Goal: Transaction & Acquisition: Purchase product/service

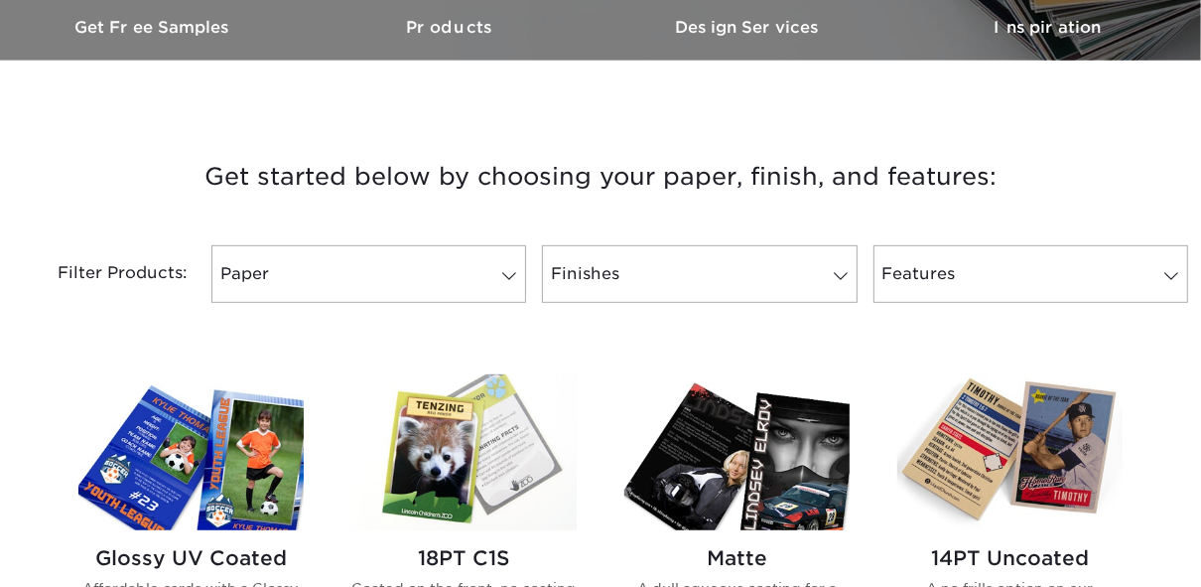
scroll to position [635, 0]
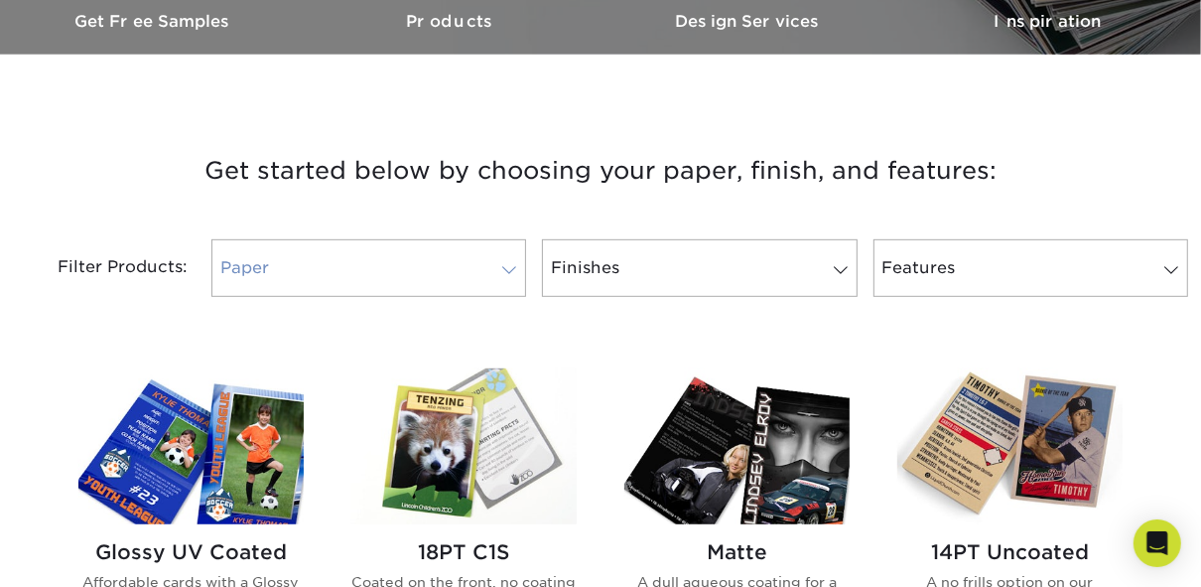
click at [403, 269] on link "Paper" at bounding box center [368, 268] width 315 height 58
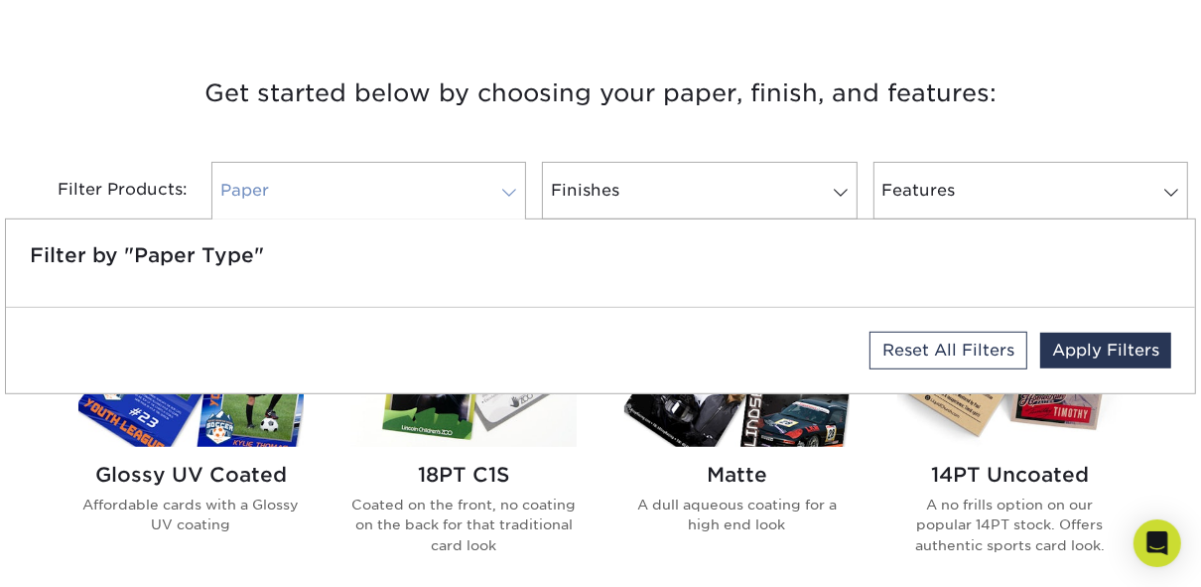
scroll to position [715, 0]
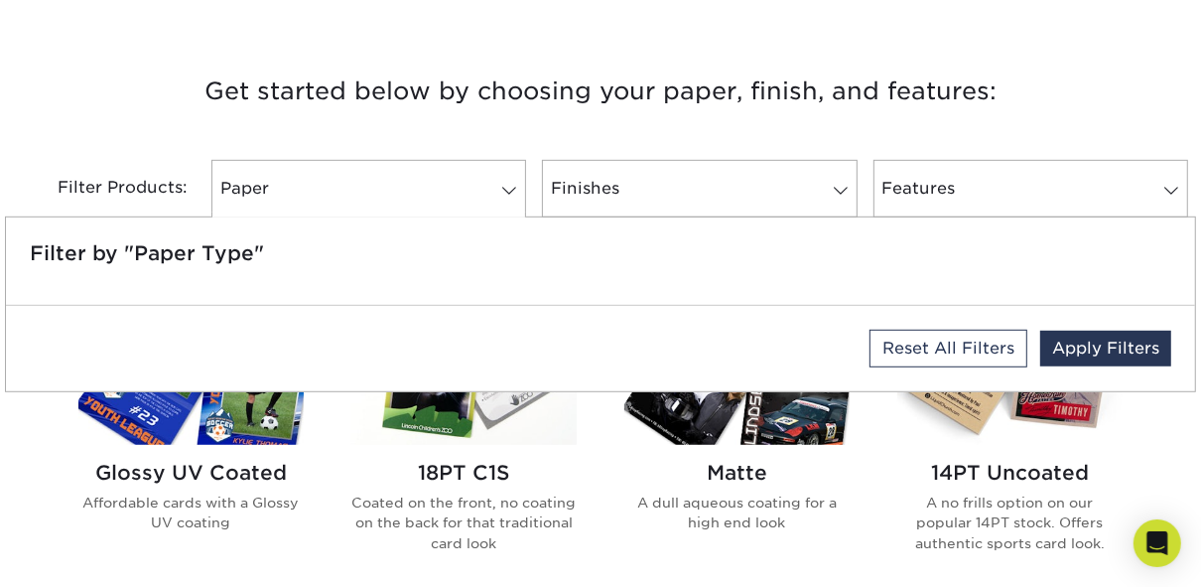
click at [111, 133] on h3 "Get started below by choosing your paper, finish, and features:" at bounding box center [600, 91] width 1161 height 89
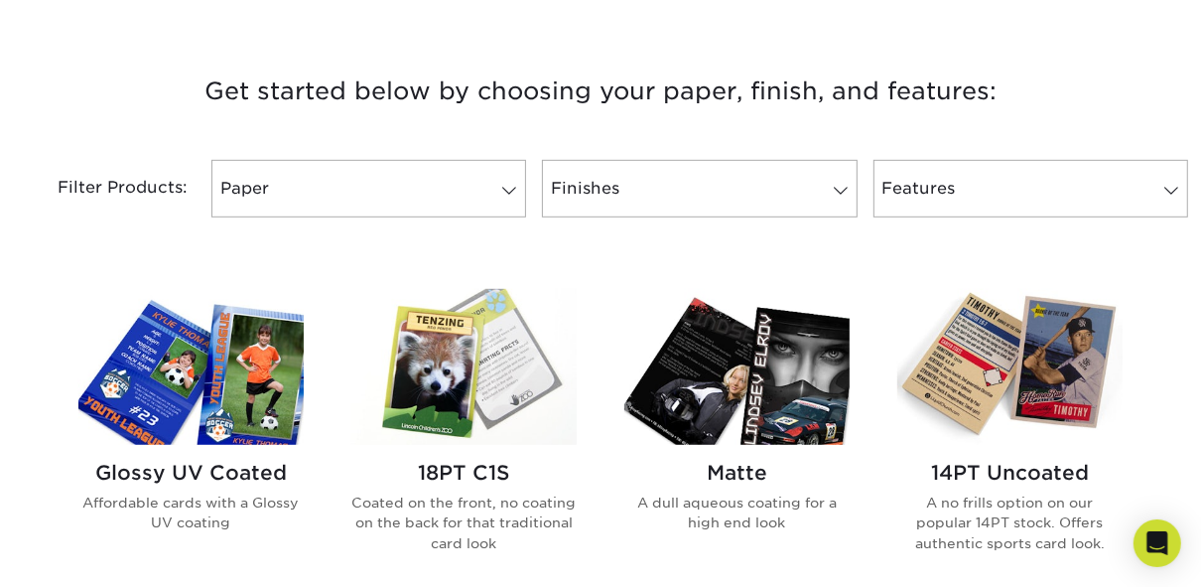
click at [209, 395] on img at bounding box center [190, 367] width 225 height 156
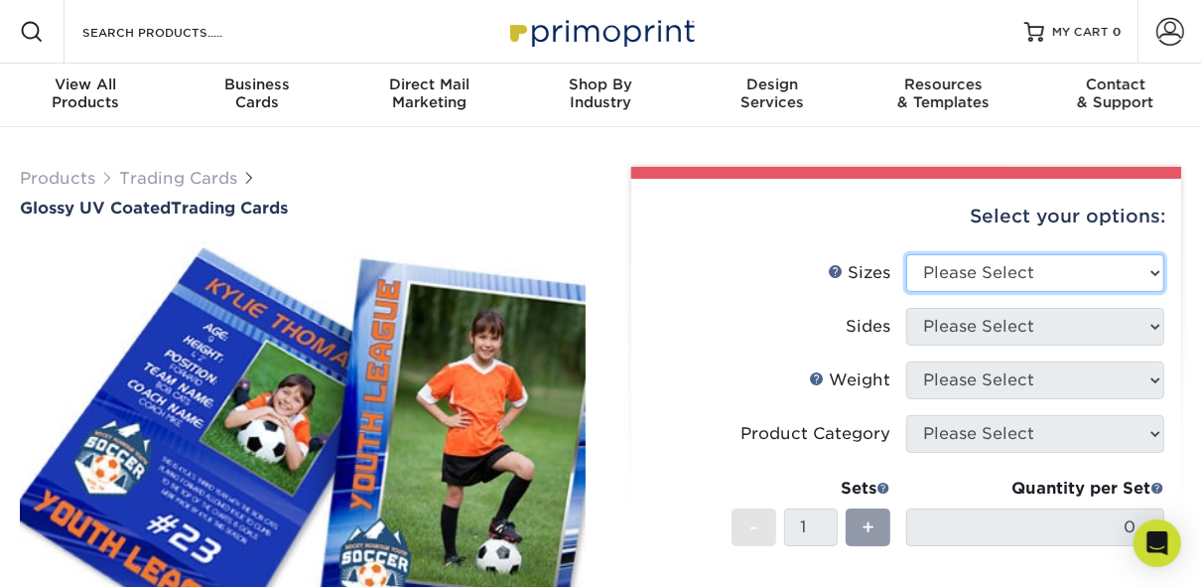
click at [1092, 268] on select "Please Select 2.5" x 3.5"" at bounding box center [1035, 273] width 258 height 38
select select "2.50x3.50"
click at [906, 254] on select "Please Select 2.5" x 3.5"" at bounding box center [1035, 273] width 258 height 38
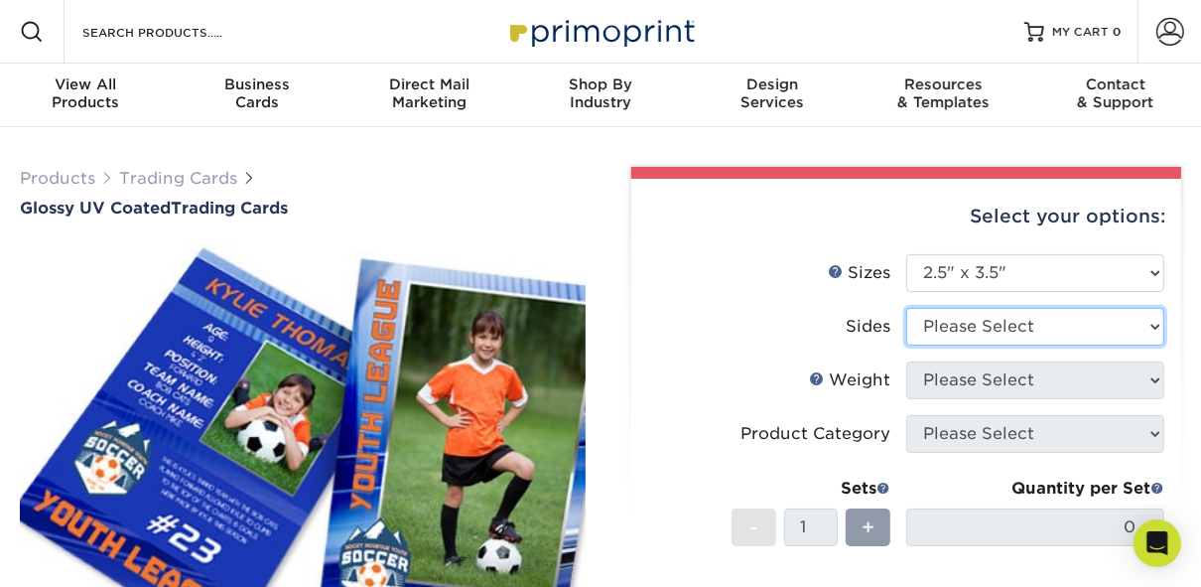
click at [1037, 329] on select "Please Select Print Both Sides Print Front Only" at bounding box center [1035, 327] width 258 height 38
select select "13abbda7-1d64-4f25-8bb2-c179b224825d"
click at [906, 308] on select "Please Select Print Both Sides Print Front Only" at bounding box center [1035, 327] width 258 height 38
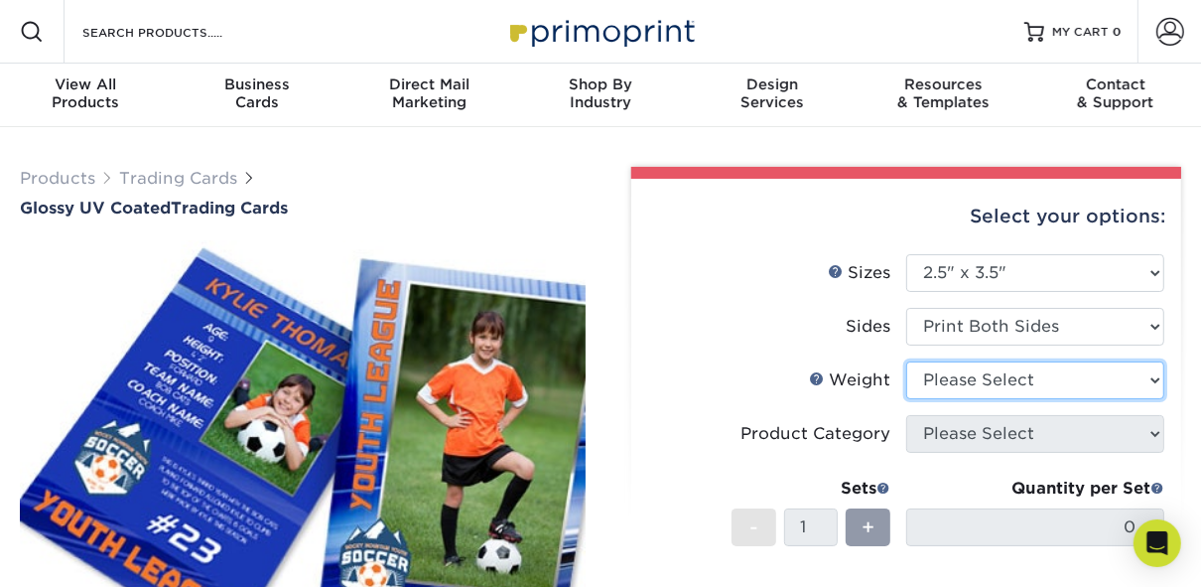
click at [1045, 379] on select "Please Select 16PT 14PT 18PT C1S" at bounding box center [1035, 380] width 258 height 38
select select "14PT"
click at [906, 361] on select "Please Select 16PT 14PT 18PT C1S" at bounding box center [1035, 380] width 258 height 38
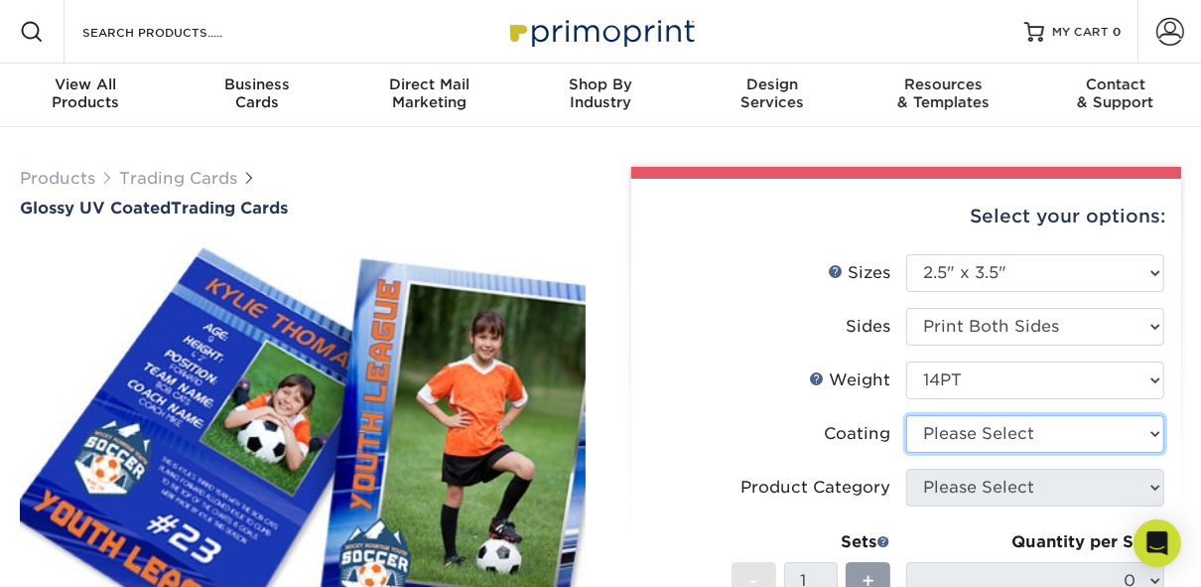
click at [1035, 429] on select at bounding box center [1035, 434] width 258 height 38
select select "1e8116af-acfc-44b1-83dc-8181aa338834"
click at [906, 415] on select at bounding box center [1035, 434] width 258 height 38
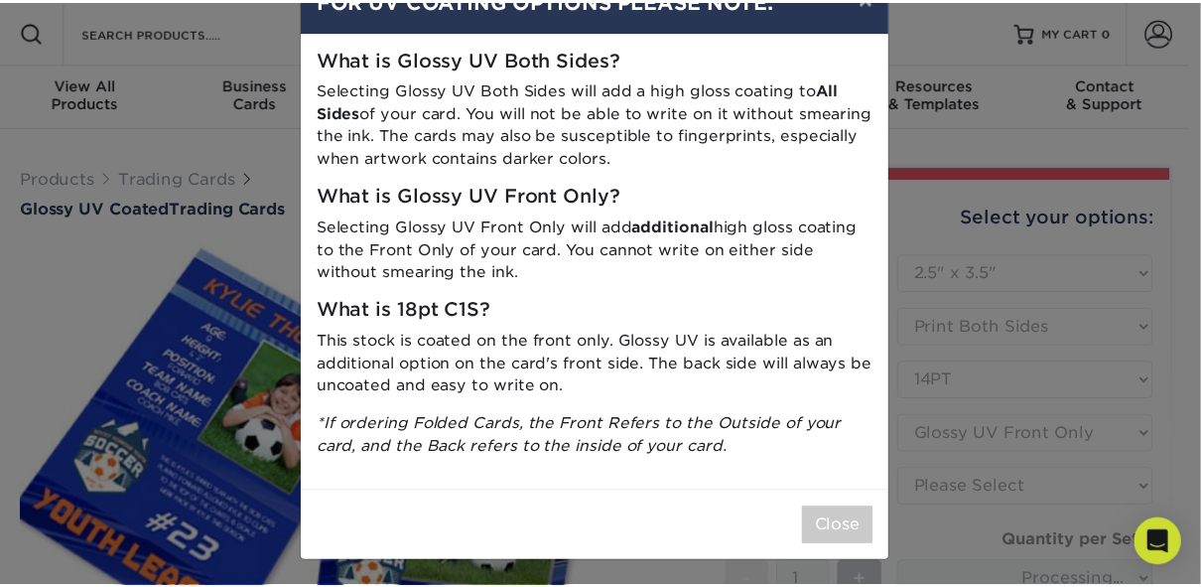
scroll to position [61, 0]
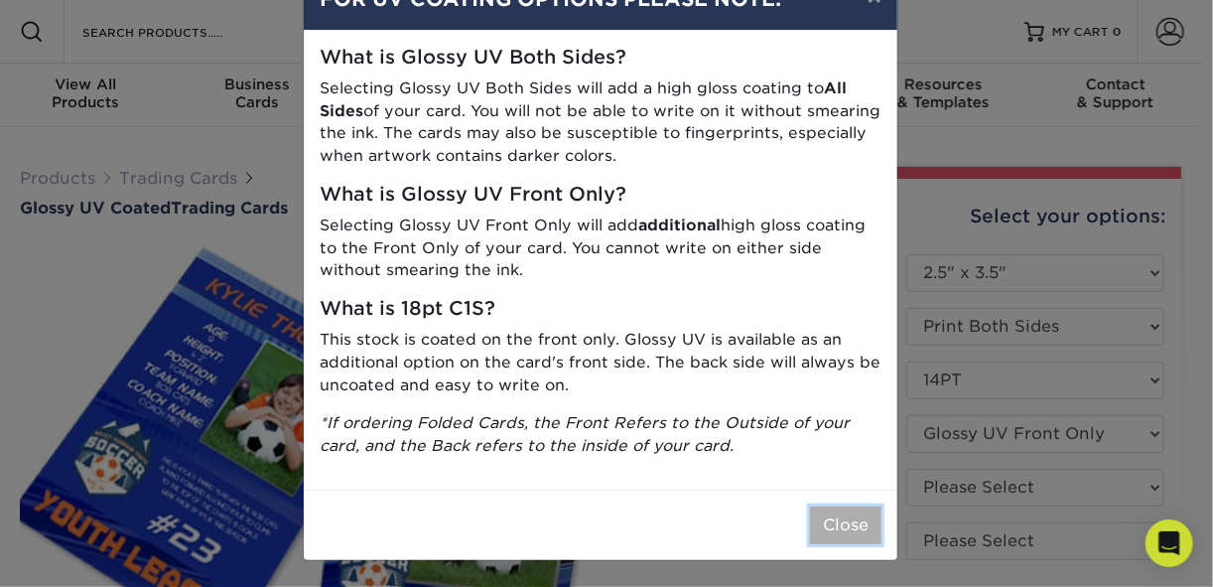
click at [826, 521] on button "Close" at bounding box center [845, 525] width 71 height 38
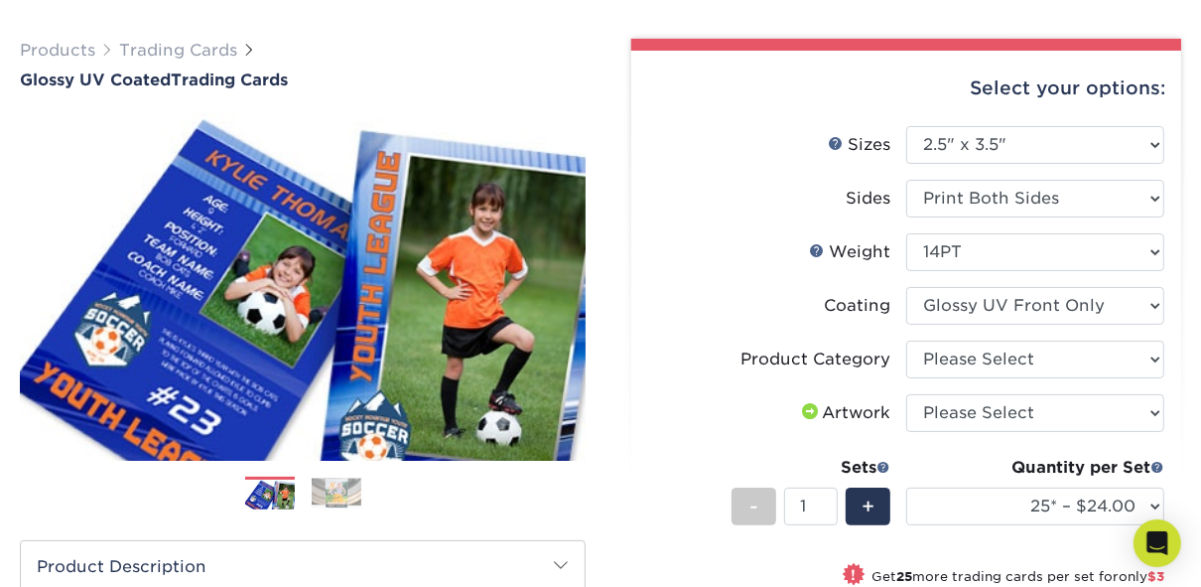
scroll to position [159, 0]
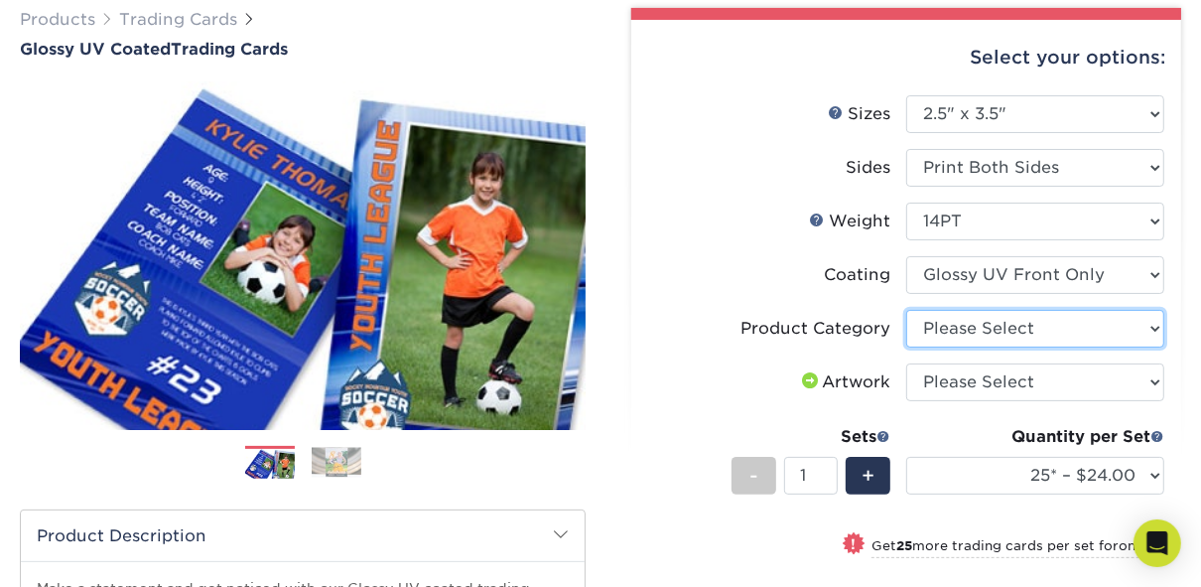
click at [1055, 331] on select "Please Select Trading Cards" at bounding box center [1035, 329] width 258 height 38
select select "c2f9bce9-36c2-409d-b101-c29d9d031e18"
click at [906, 310] on select "Please Select Trading Cards" at bounding box center [1035, 329] width 258 height 38
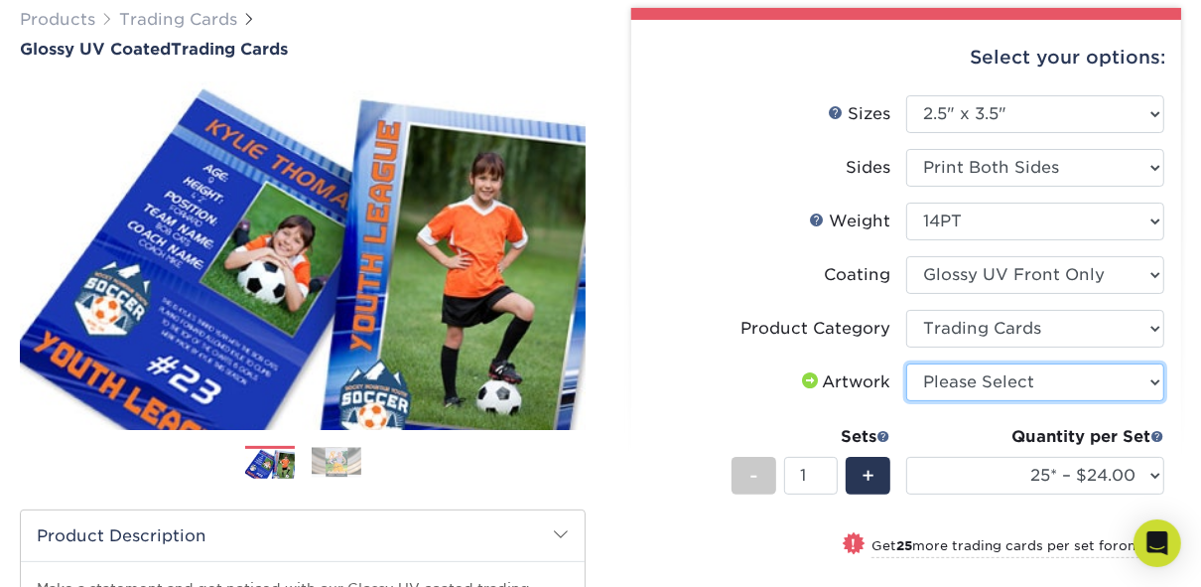
click at [1029, 381] on select "Please Select I will upload files I need a design - $100" at bounding box center [1035, 382] width 258 height 38
select select "upload"
click at [906, 363] on select "Please Select I will upload files I need a design - $100" at bounding box center [1035, 382] width 258 height 38
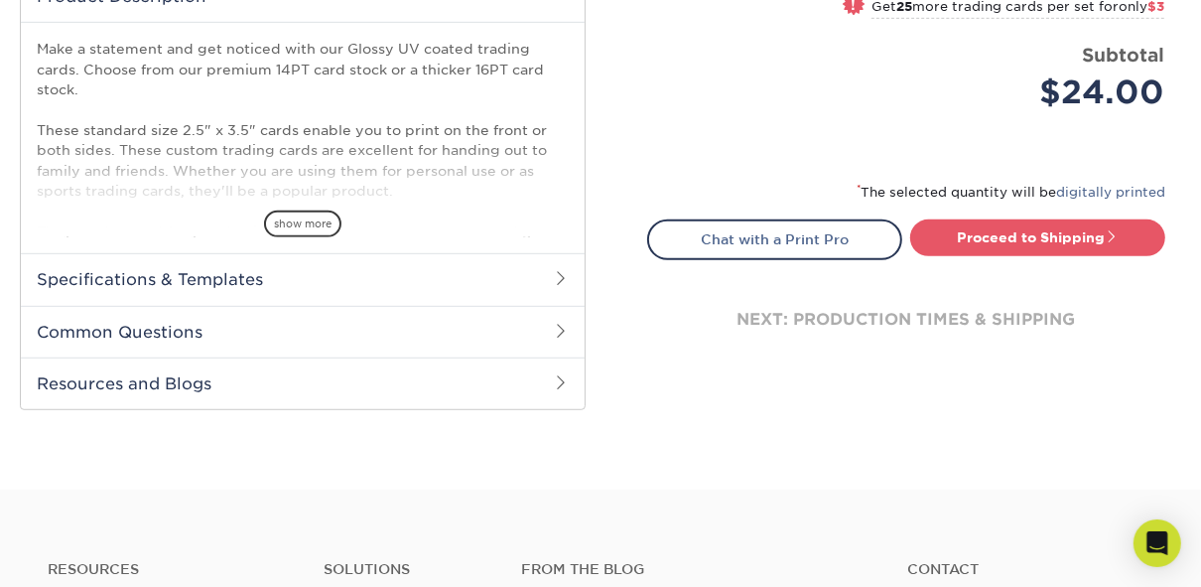
scroll to position [715, 0]
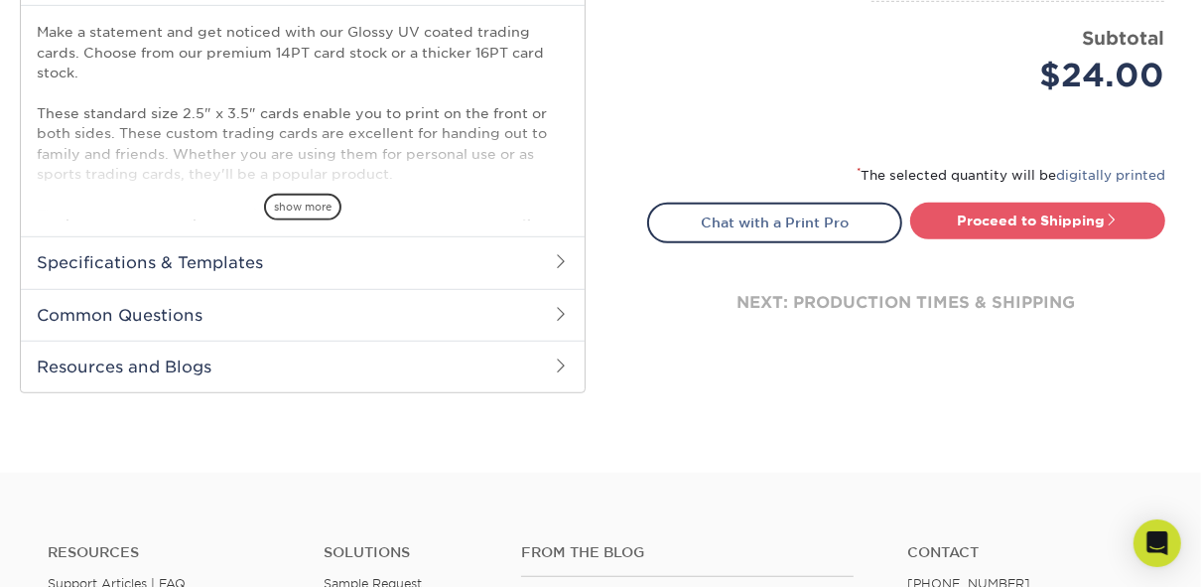
click at [533, 314] on h2 "Common Questions" at bounding box center [303, 315] width 564 height 52
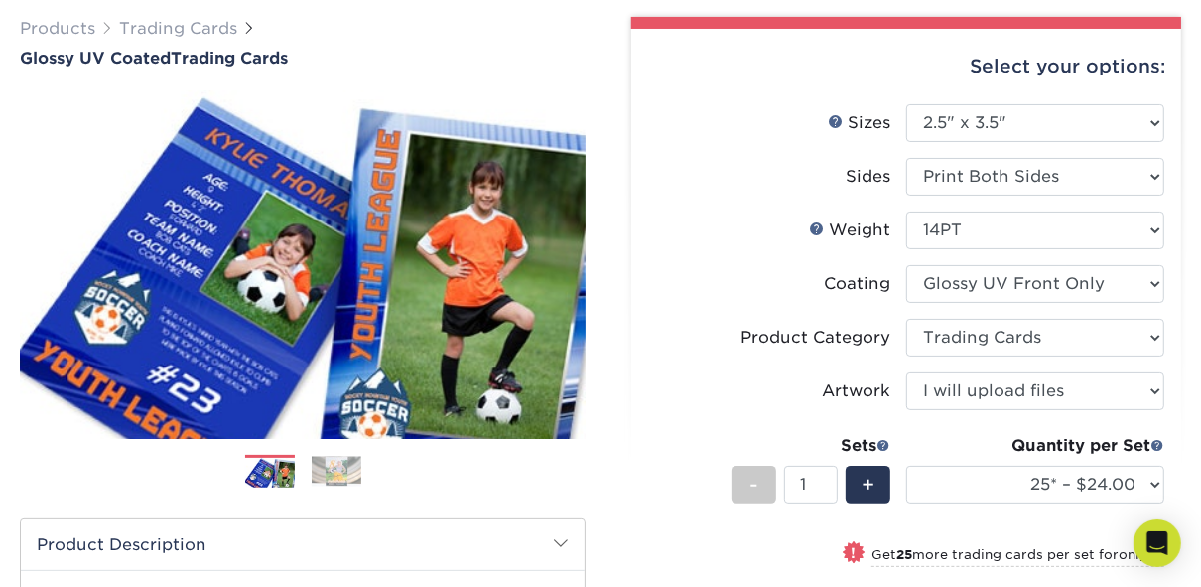
scroll to position [159, 0]
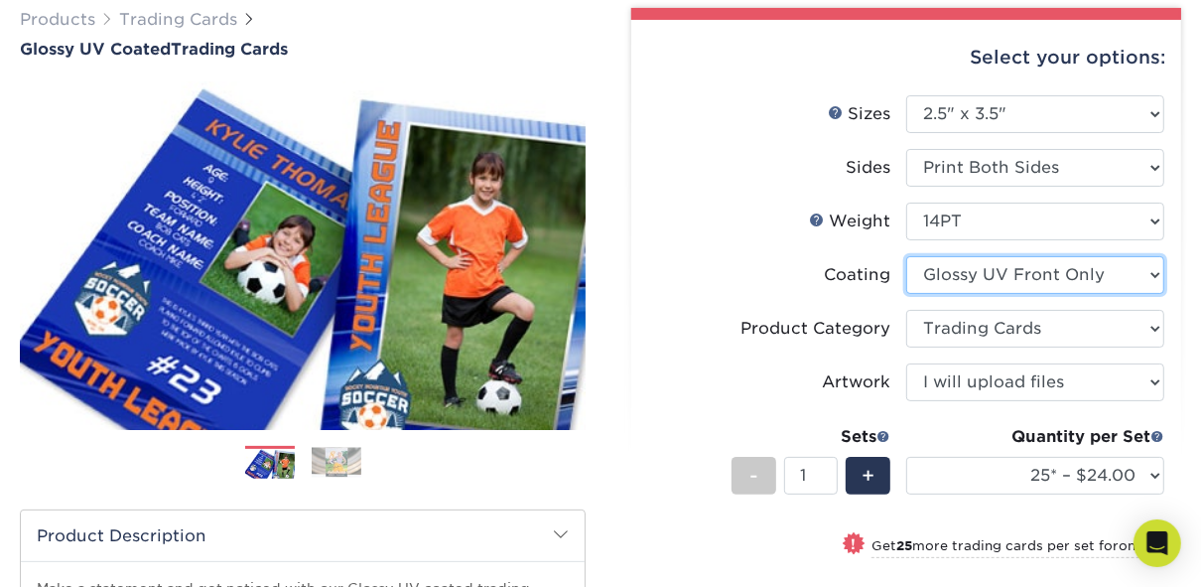
click at [1080, 276] on select at bounding box center [1035, 275] width 258 height 38
click at [998, 275] on select at bounding box center [1035, 275] width 258 height 38
click at [1155, 274] on select at bounding box center [1035, 275] width 258 height 38
click at [744, 258] on label "Coating" at bounding box center [777, 275] width 258 height 38
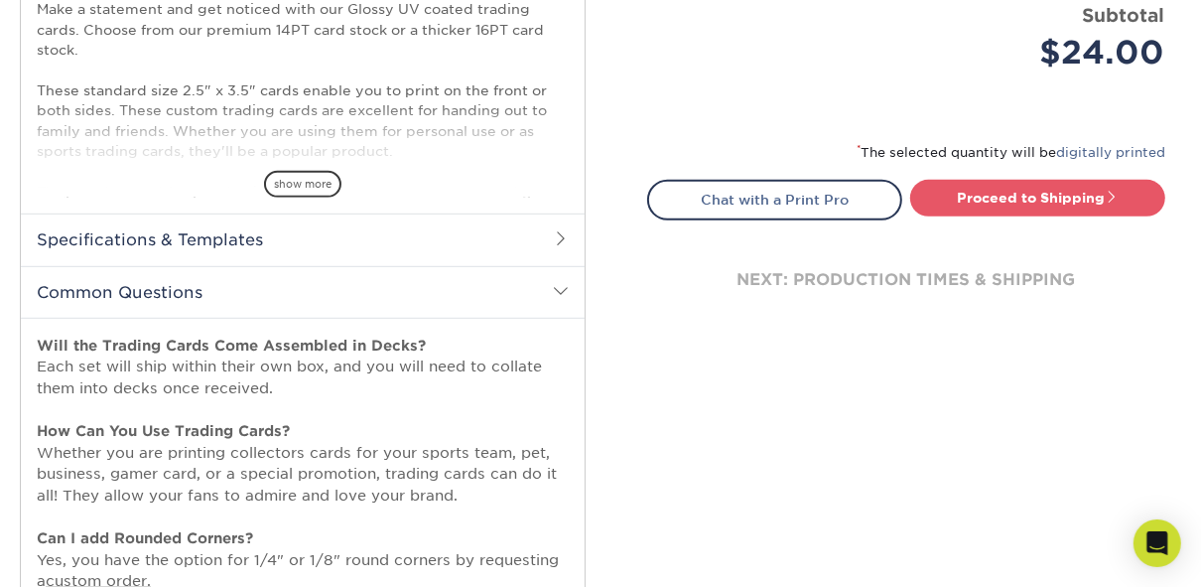
scroll to position [794, 0]
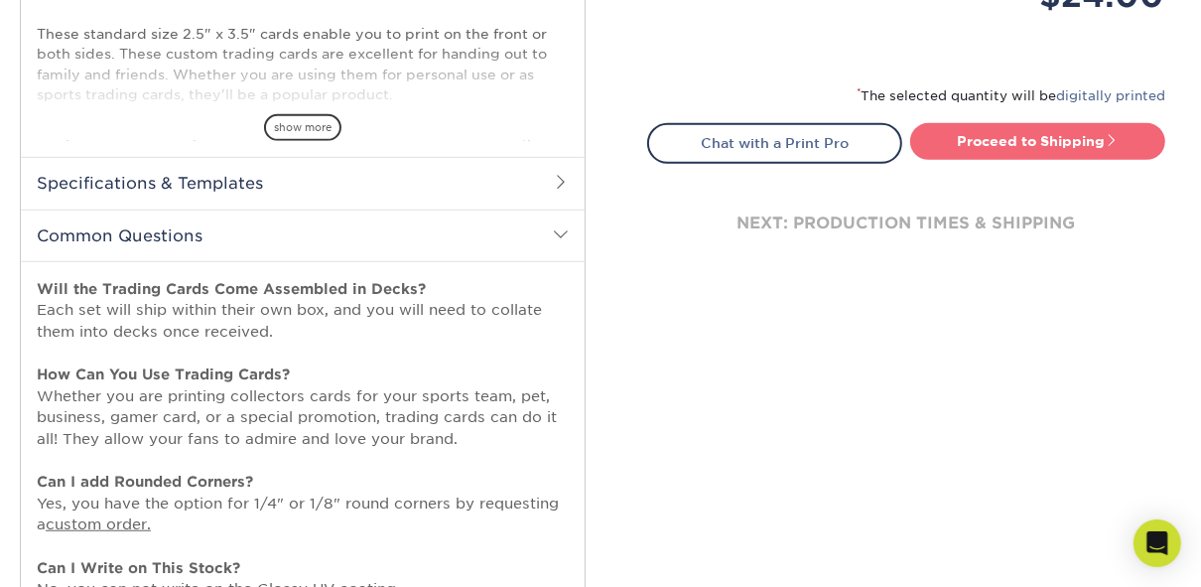
click at [1033, 138] on link "Proceed to Shipping" at bounding box center [1037, 141] width 255 height 36
type input "Set 1"
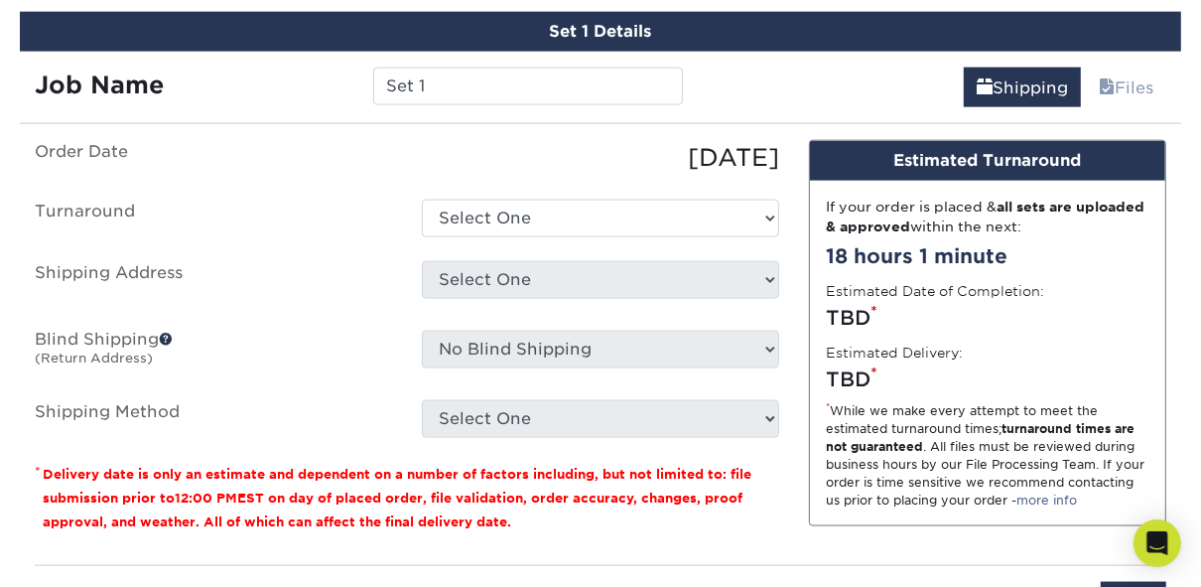
scroll to position [1707, 0]
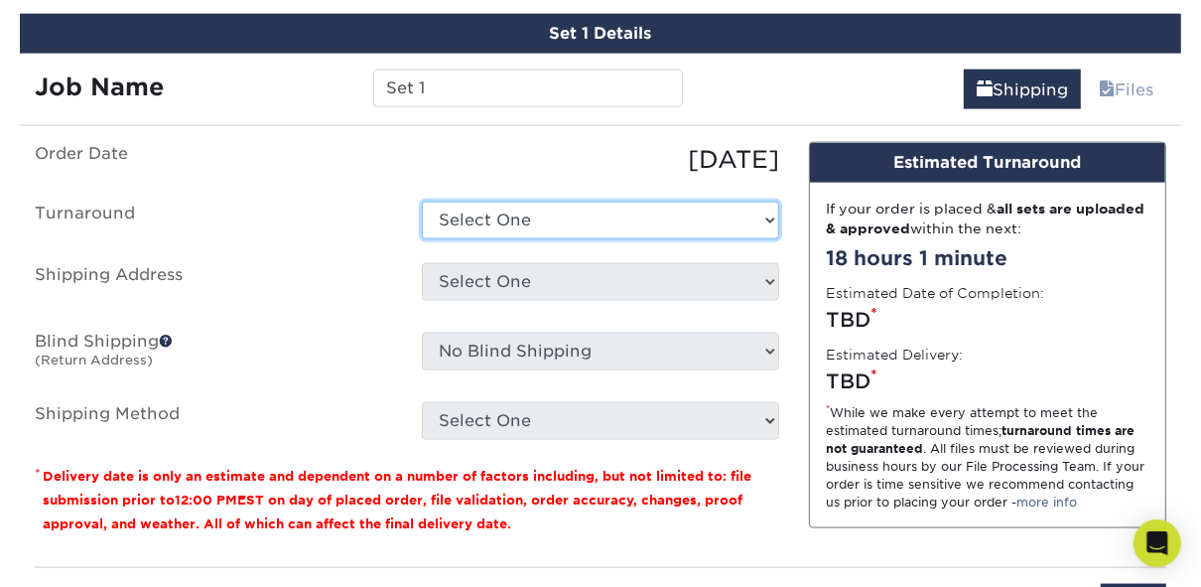
click at [667, 212] on select "Select One 2-4 Business Days 2 Day Next Business Day" at bounding box center [600, 220] width 357 height 38
select select "cc8d3b44-43e5-4703-b291-cc4a99b3f81d"
click at [422, 201] on select "Select One 2-4 Business Days 2 Day Next Business Day" at bounding box center [600, 220] width 357 height 38
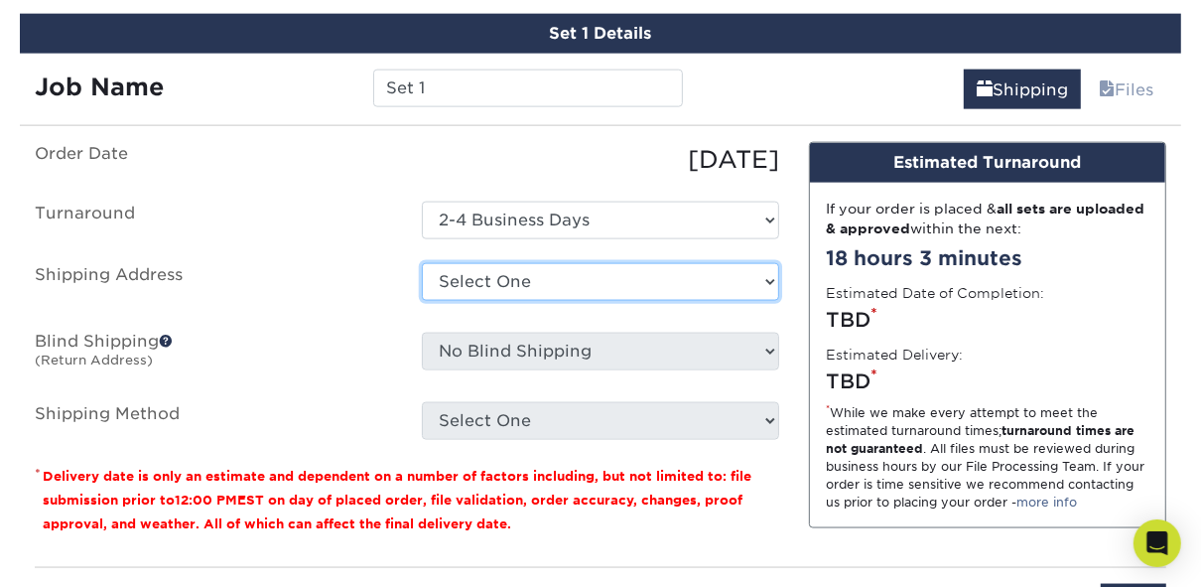
click at [570, 274] on select "Select One + Add New Address - Login" at bounding box center [600, 282] width 357 height 38
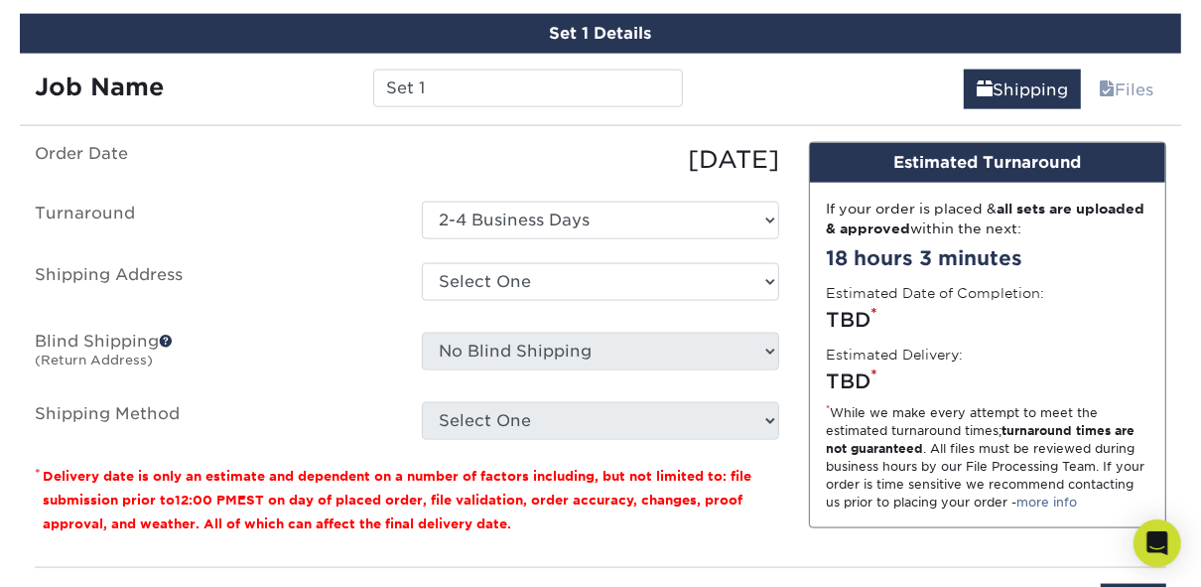
click at [345, 265] on label "Shipping Address" at bounding box center [213, 286] width 387 height 46
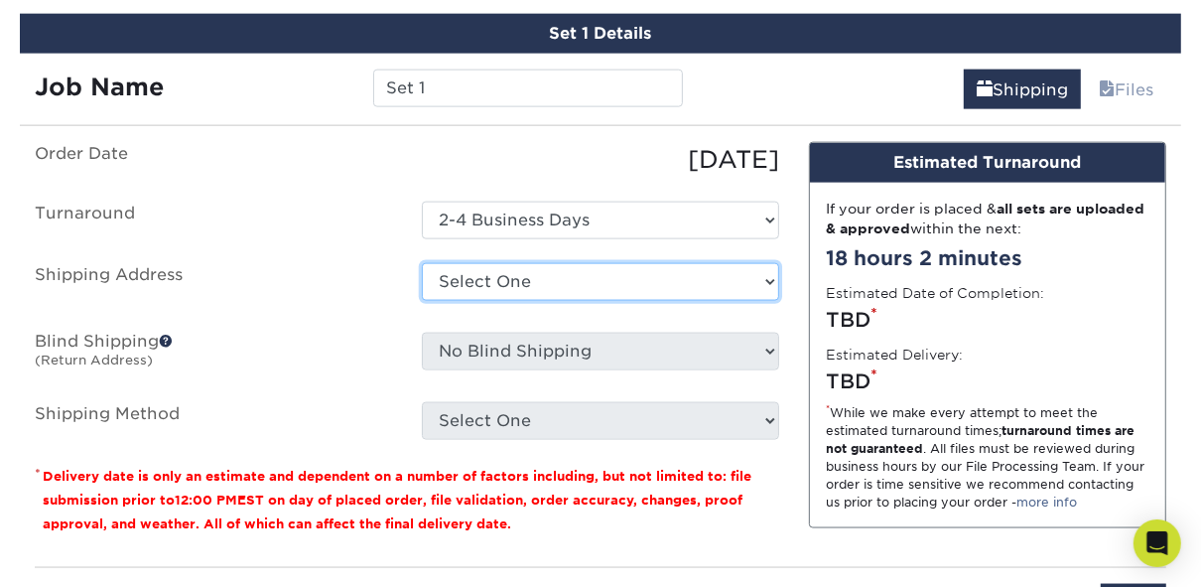
click at [565, 278] on select "Select One + Add New Address - Login" at bounding box center [600, 282] width 357 height 38
select select "newaddress"
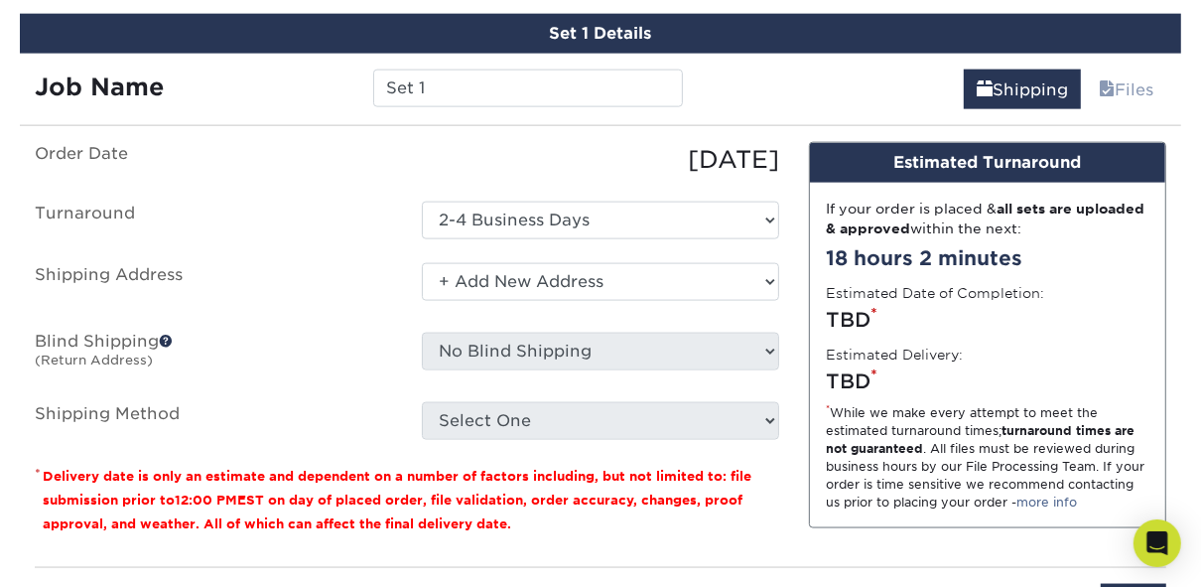
click at [422, 263] on select "Select One + Add New Address - Login" at bounding box center [600, 282] width 357 height 38
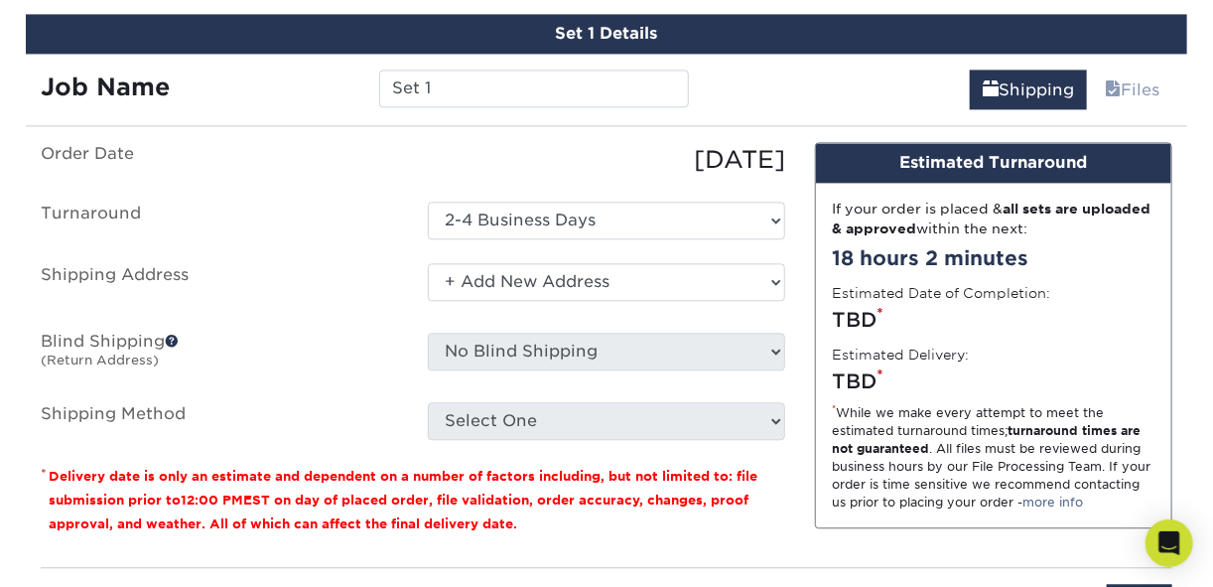
scroll to position [0, 0]
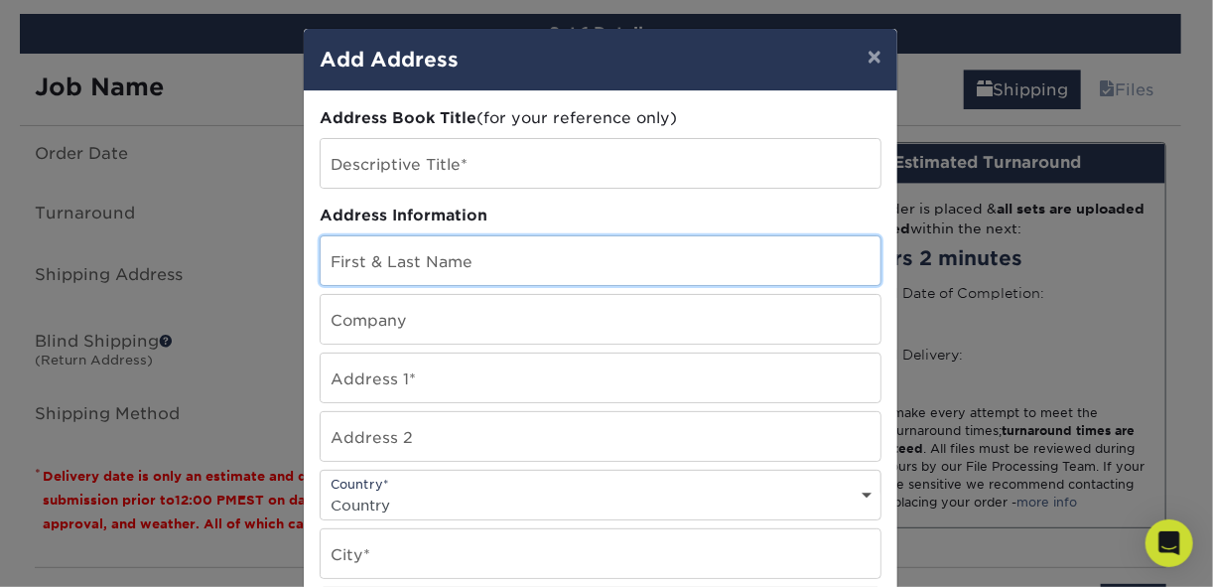
click at [479, 256] on input "text" at bounding box center [601, 260] width 560 height 49
type input "Rick Tatum"
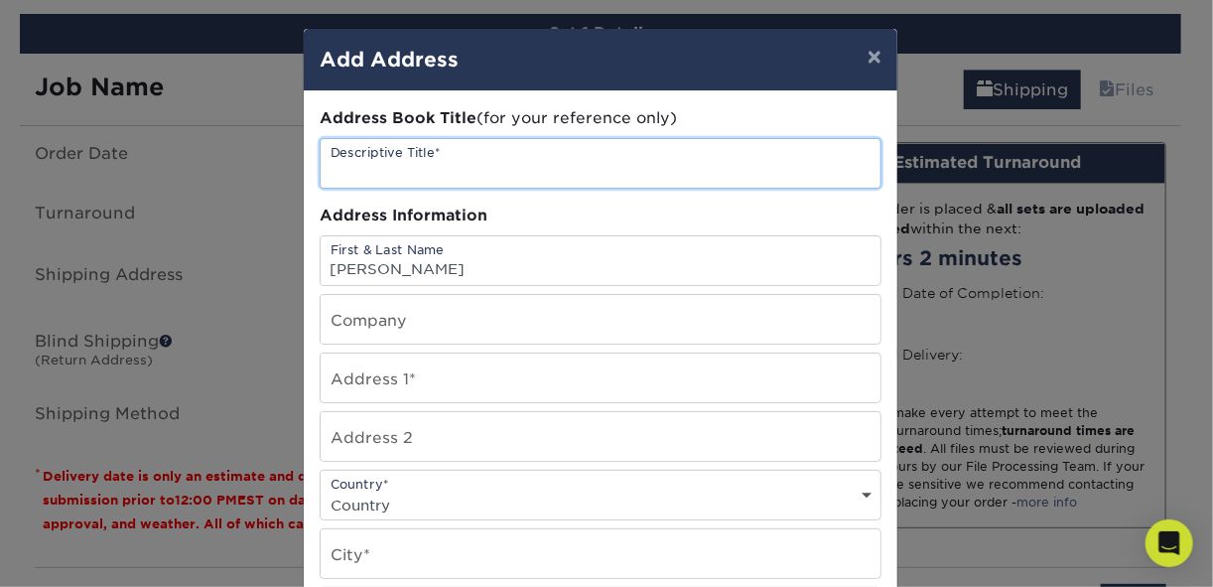
drag, startPoint x: 478, startPoint y: 168, endPoint x: 467, endPoint y: 175, distance: 12.9
click at [476, 170] on input "text" at bounding box center [601, 163] width 560 height 49
type input "home"
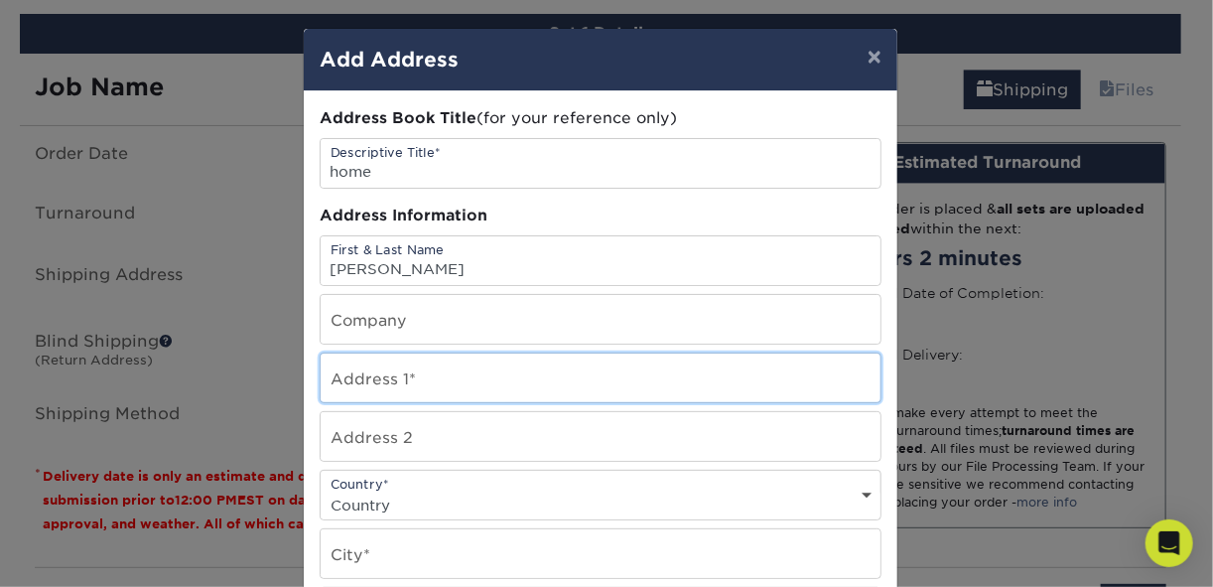
click at [434, 374] on input "text" at bounding box center [601, 377] width 560 height 49
type input "5596 N. Pinson Rd"
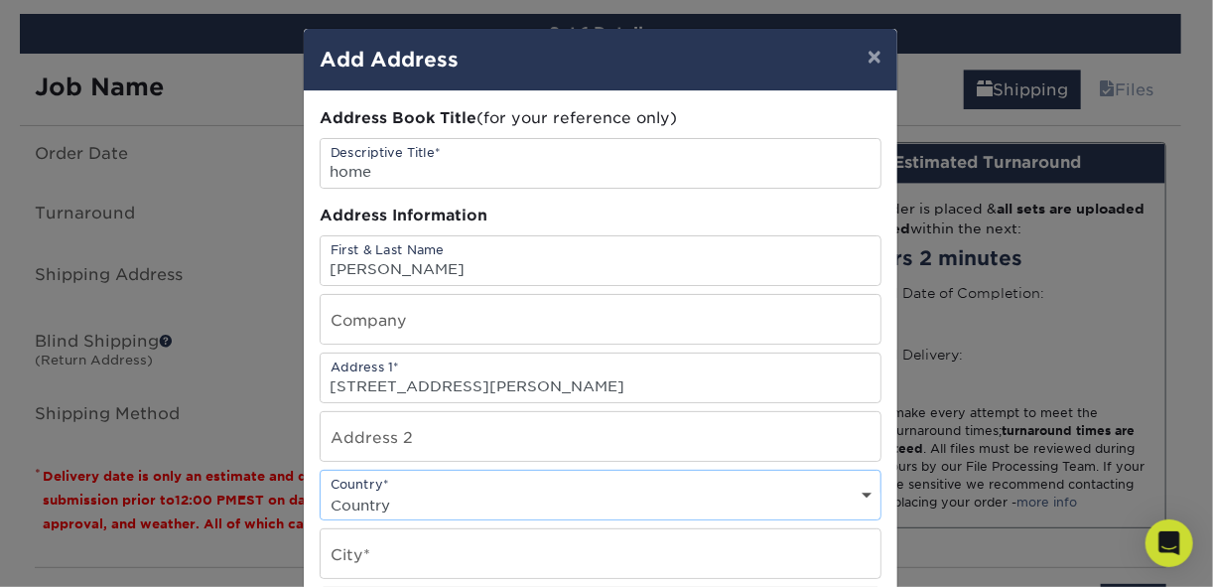
click at [464, 480] on div "Country* Country United States Canada ----------------------------- Afghanistan…" at bounding box center [601, 494] width 562 height 51
click at [860, 492] on select "Country United States Canada ----------------------------- Afghanistan Albania …" at bounding box center [601, 504] width 560 height 29
select select "US"
click at [321, 490] on select "Country United States Canada ----------------------------- Afghanistan Albania …" at bounding box center [601, 504] width 560 height 29
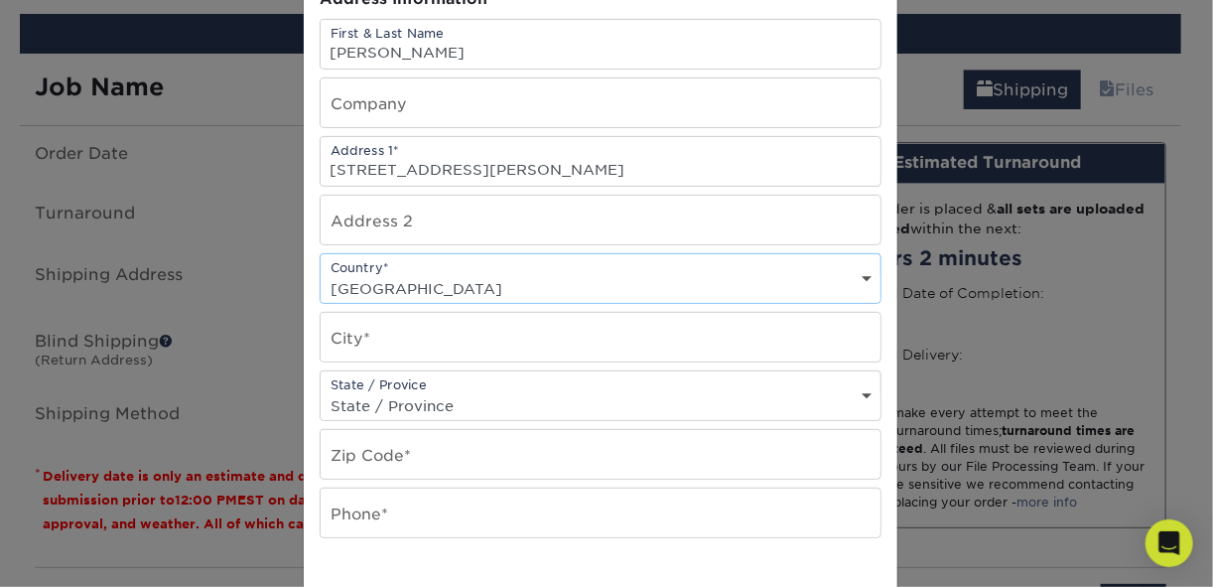
scroll to position [238, 0]
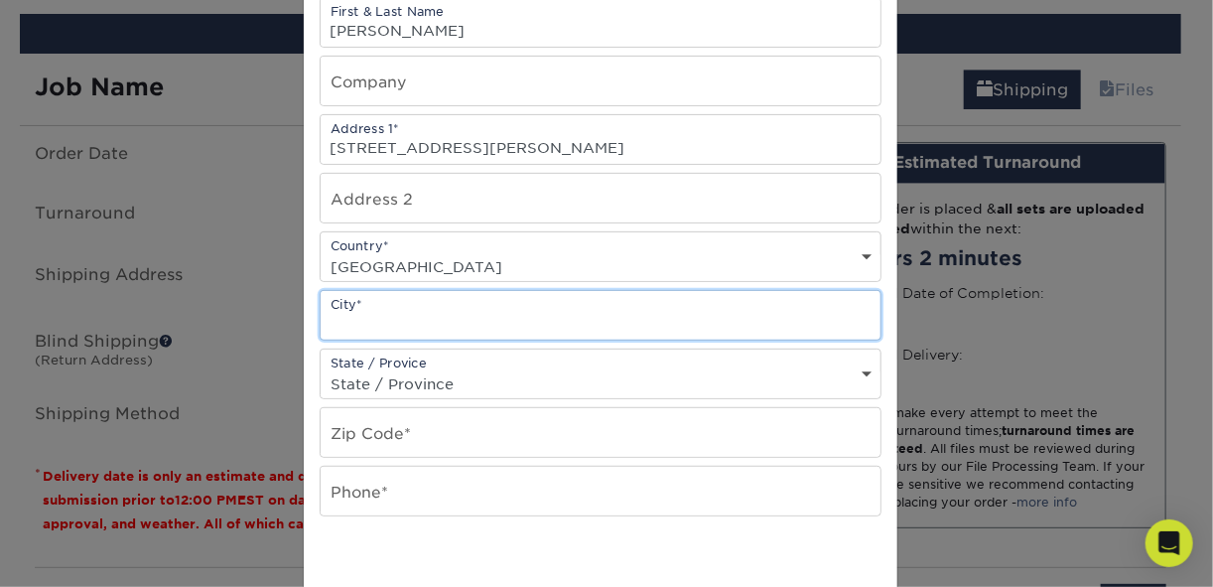
click at [493, 317] on input "text" at bounding box center [601, 315] width 560 height 49
type input "Portland"
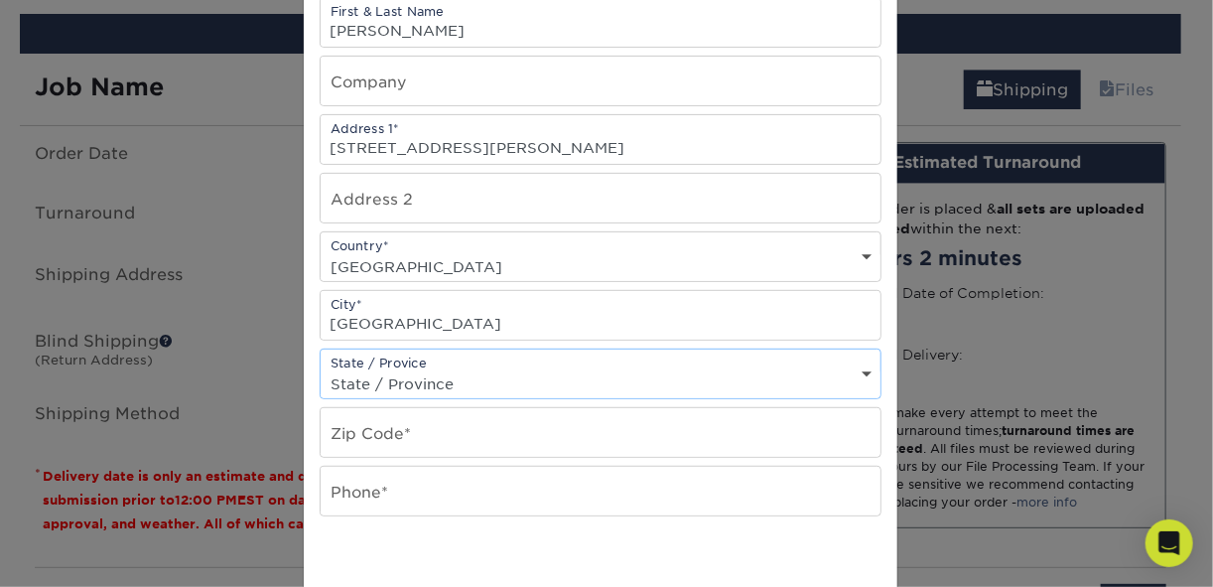
click at [477, 371] on select "State / Province Alabama Alaska Arizona Arkansas California Colorado Connecticu…" at bounding box center [601, 383] width 560 height 29
select select "TN"
click at [321, 369] on select "State / Province Alabama Alaska Arizona Arkansas California Colorado Connecticu…" at bounding box center [601, 383] width 560 height 29
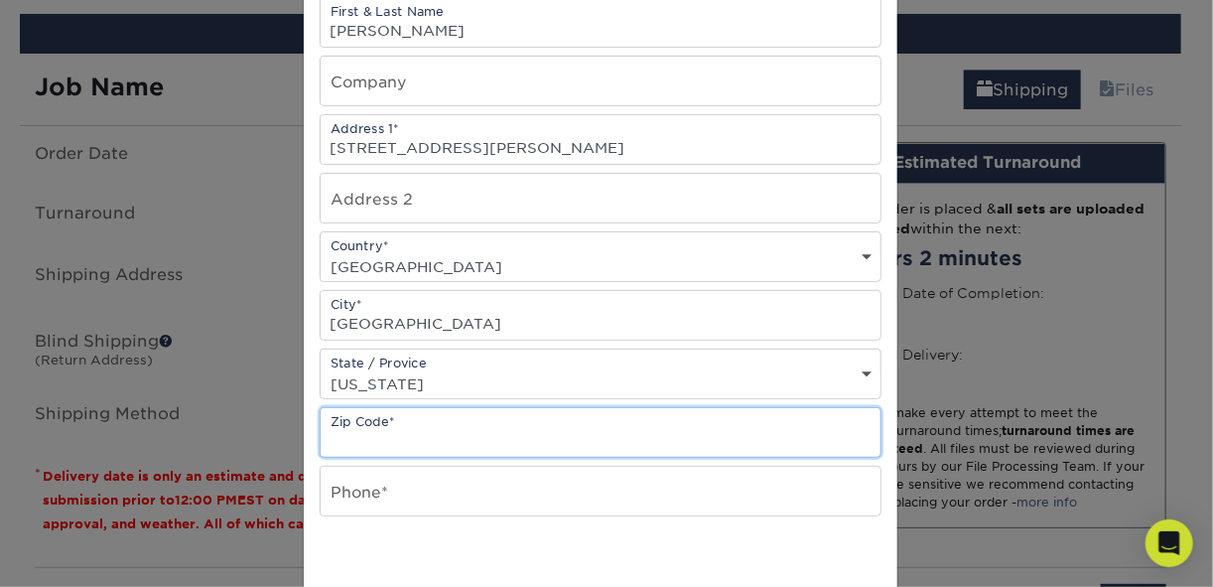
click at [468, 423] on input "text" at bounding box center [601, 432] width 560 height 49
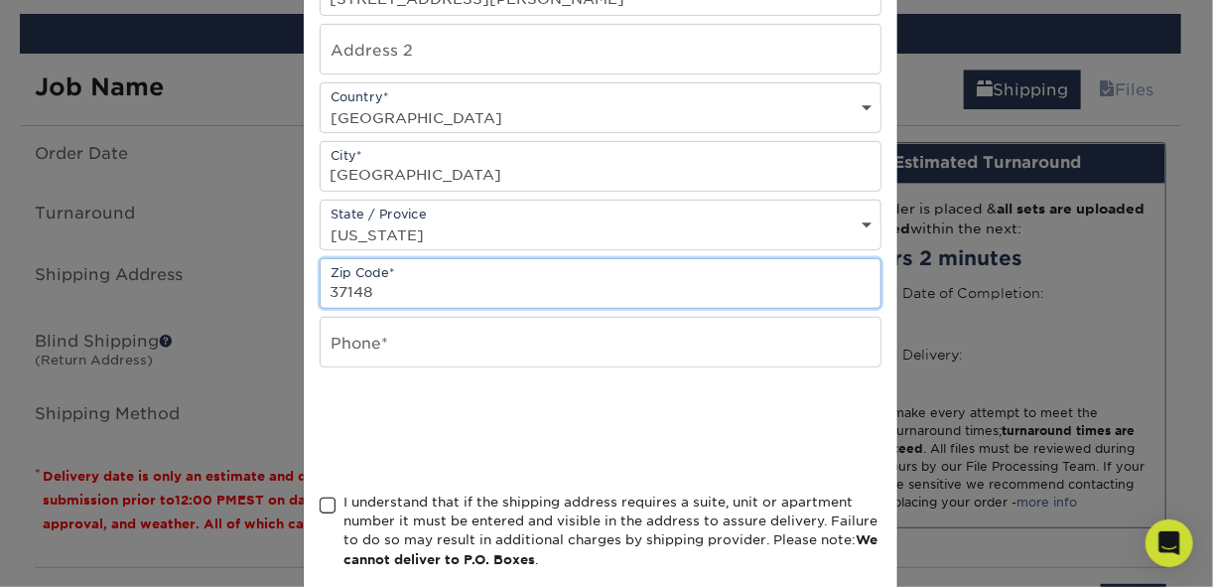
scroll to position [397, 0]
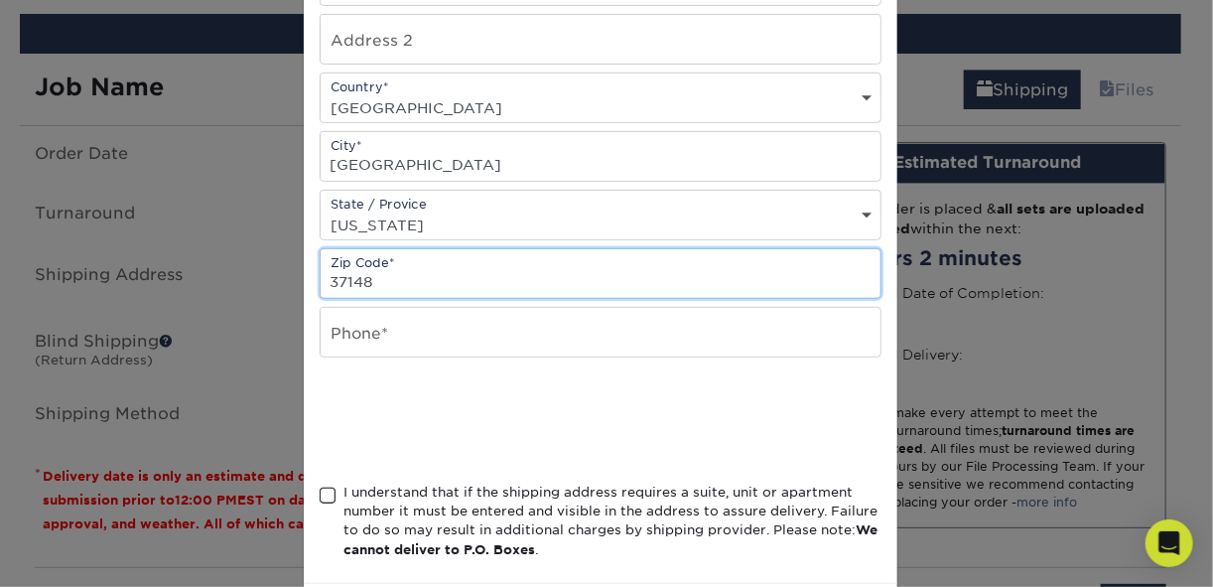
type input "37148"
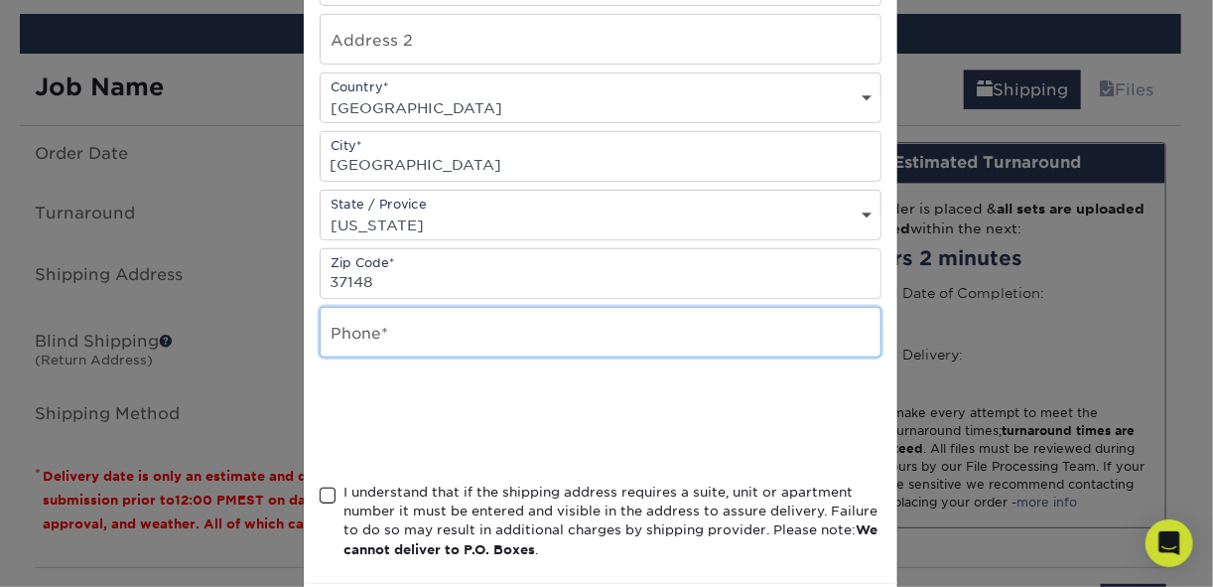
click at [441, 331] on input "text" at bounding box center [601, 332] width 560 height 49
type input "6159708890"
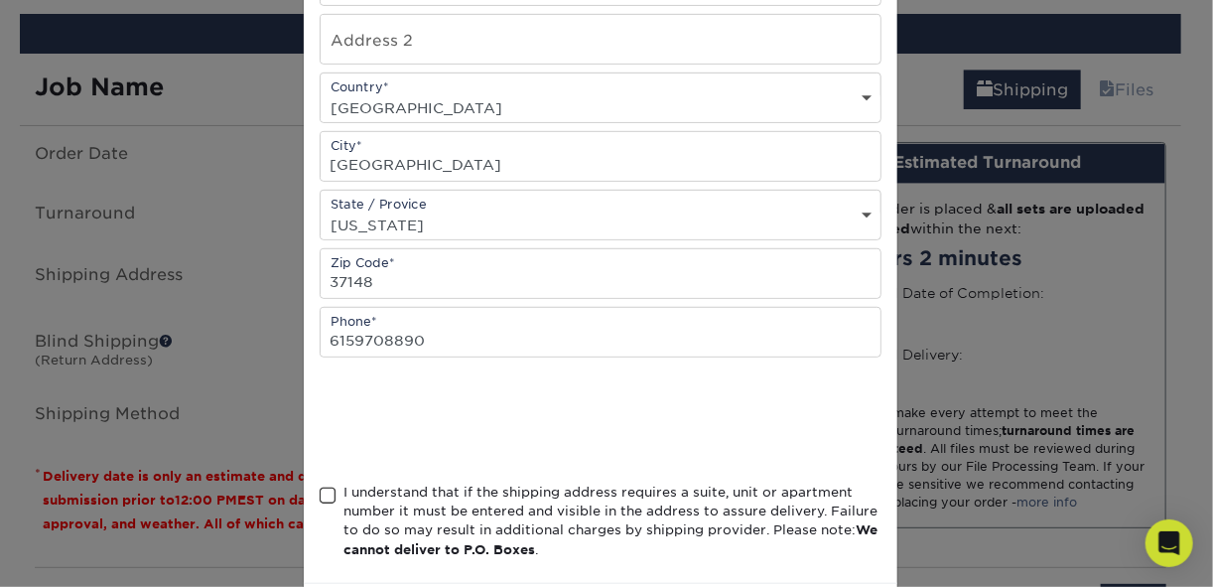
click at [715, 406] on div at bounding box center [601, 419] width 562 height 77
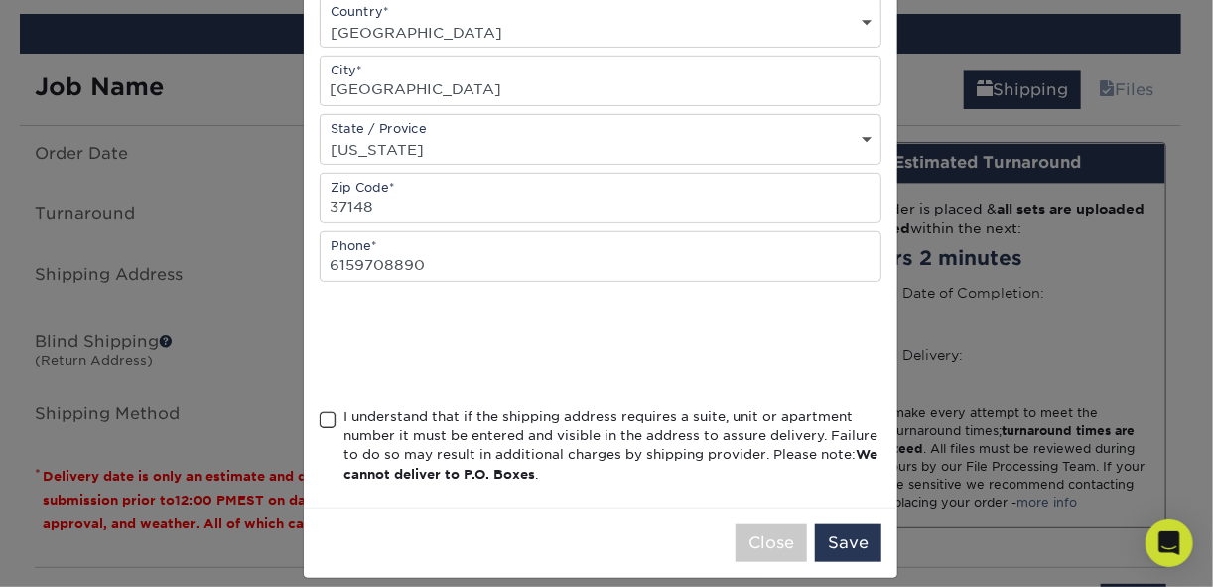
scroll to position [483, 0]
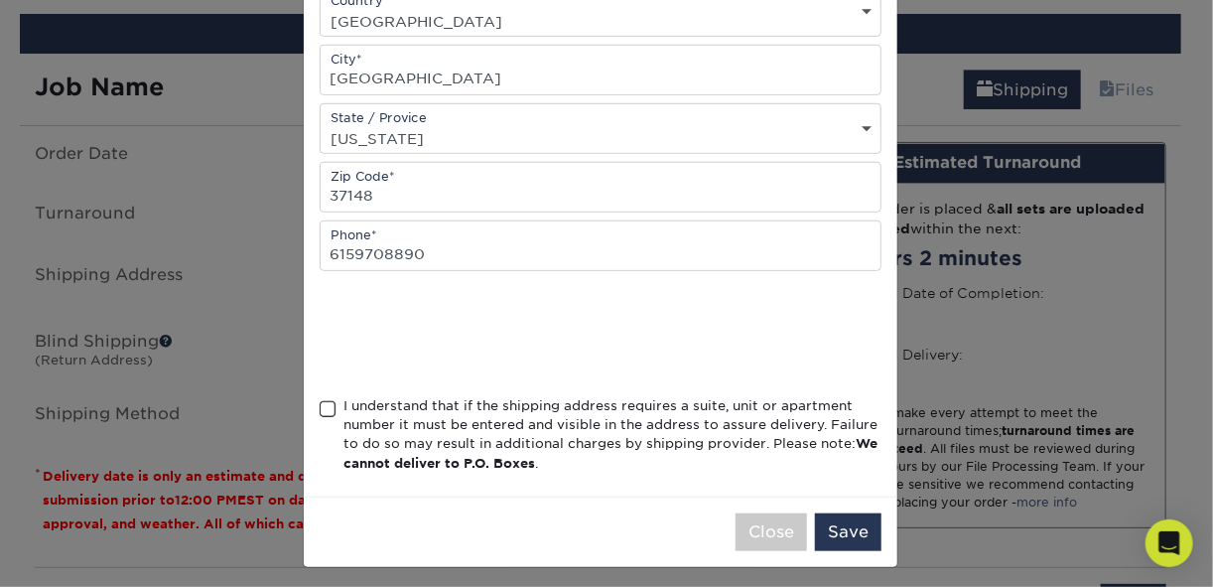
click at [320, 403] on span at bounding box center [328, 409] width 17 height 19
click at [0, 0] on input "I understand that if the shipping address requires a suite, unit or apartment n…" at bounding box center [0, 0] width 0 height 0
click at [854, 521] on button "Save" at bounding box center [848, 532] width 66 height 38
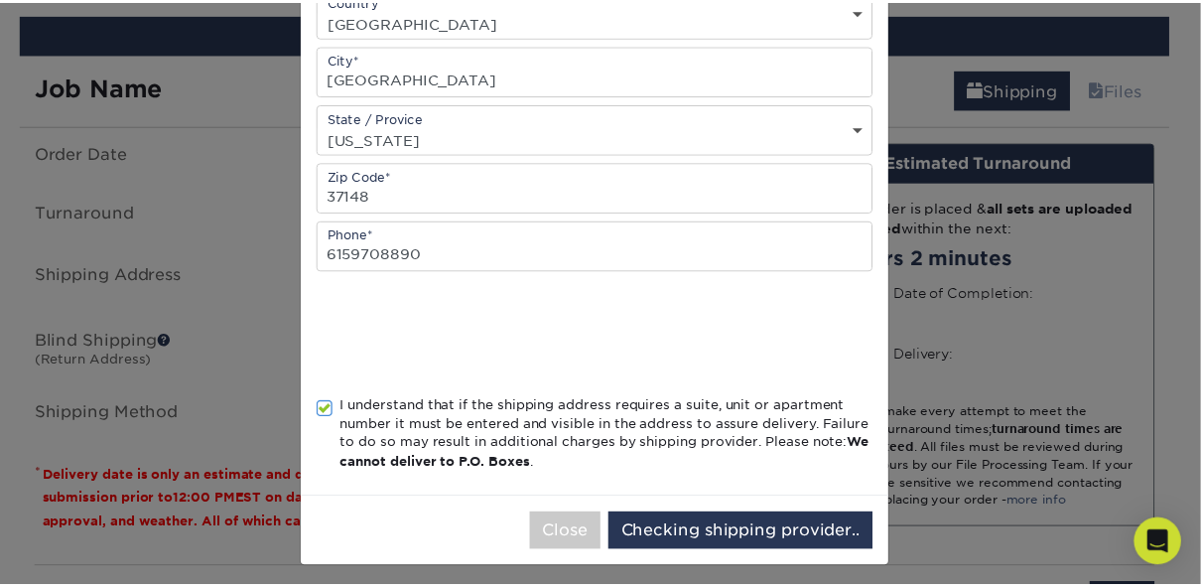
scroll to position [0, 0]
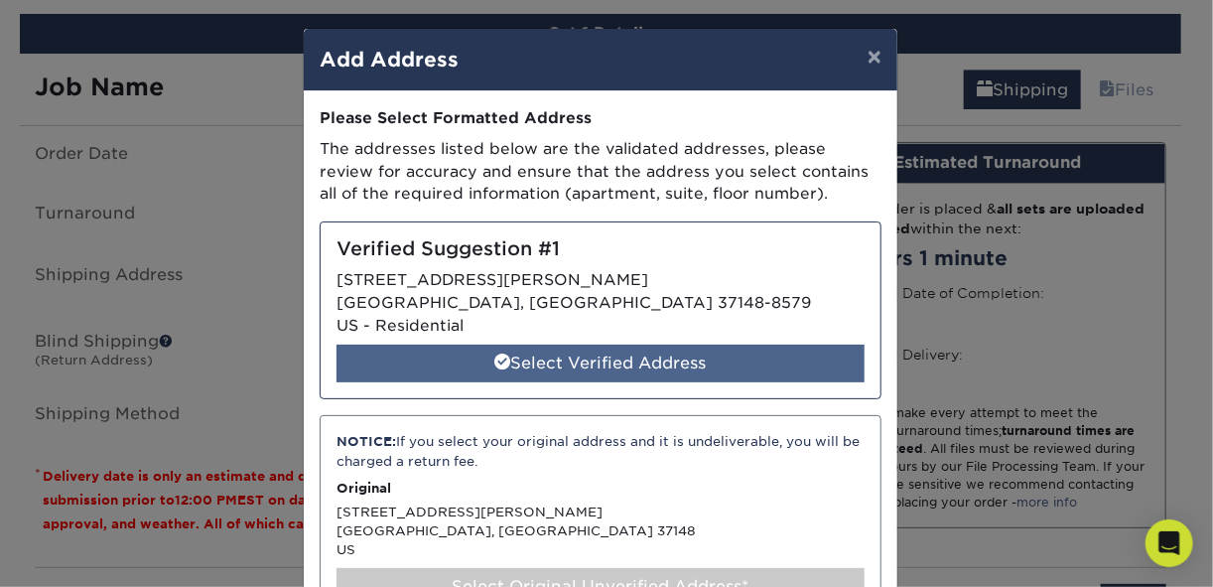
click at [620, 364] on div "Select Verified Address" at bounding box center [600, 363] width 528 height 38
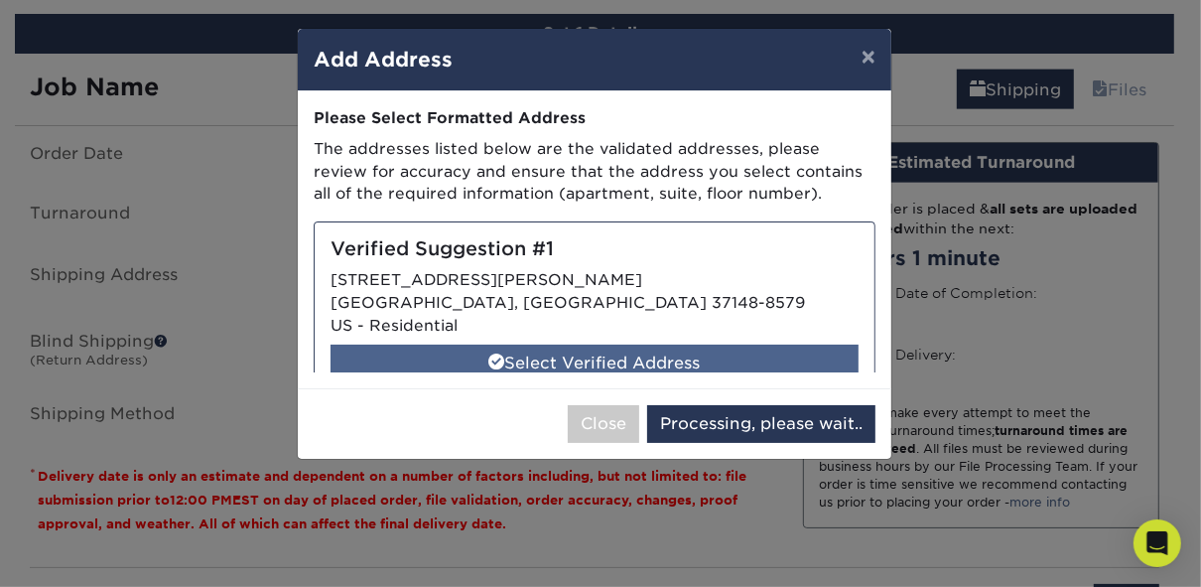
select select "285967"
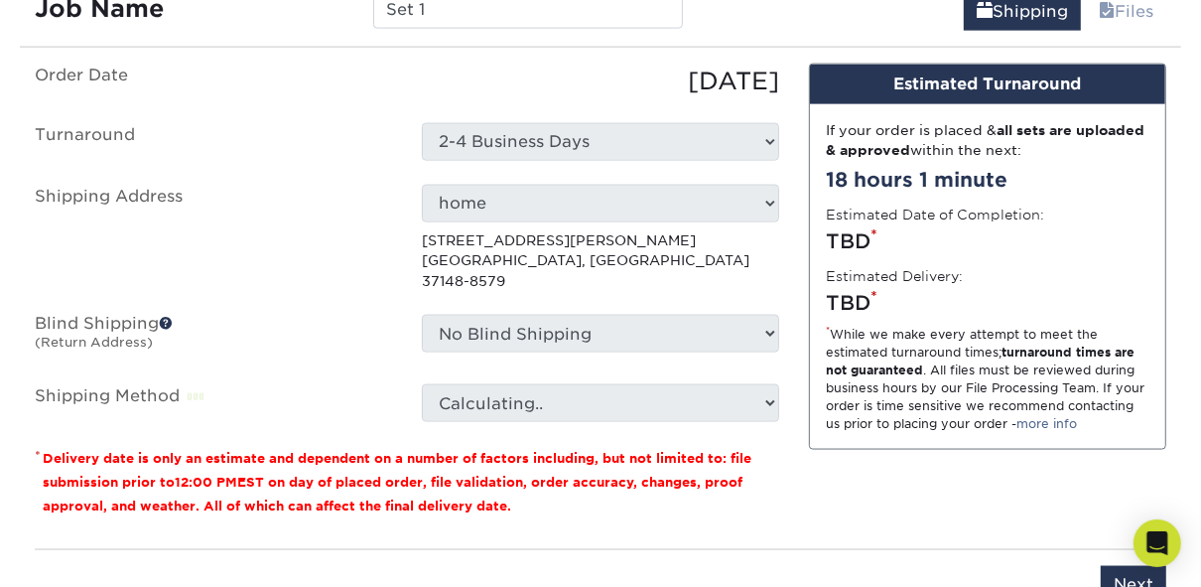
scroll to position [1786, 0]
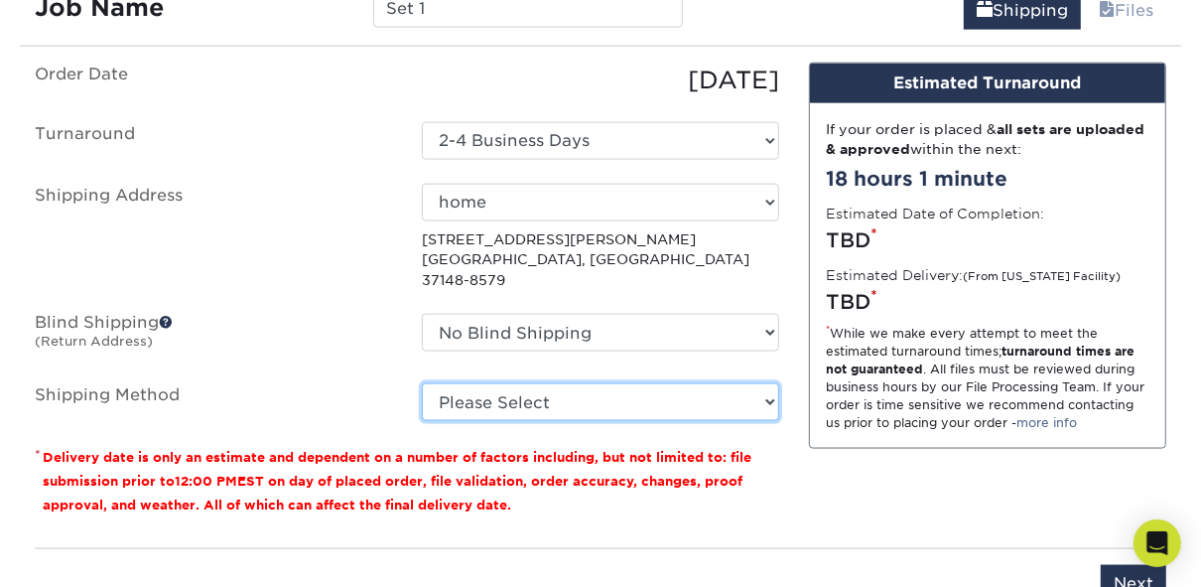
click at [645, 383] on select "Please Select Ground Shipping (+$32.96) 3 Day Shipping Service (+$37.88) 2 Day …" at bounding box center [600, 402] width 357 height 38
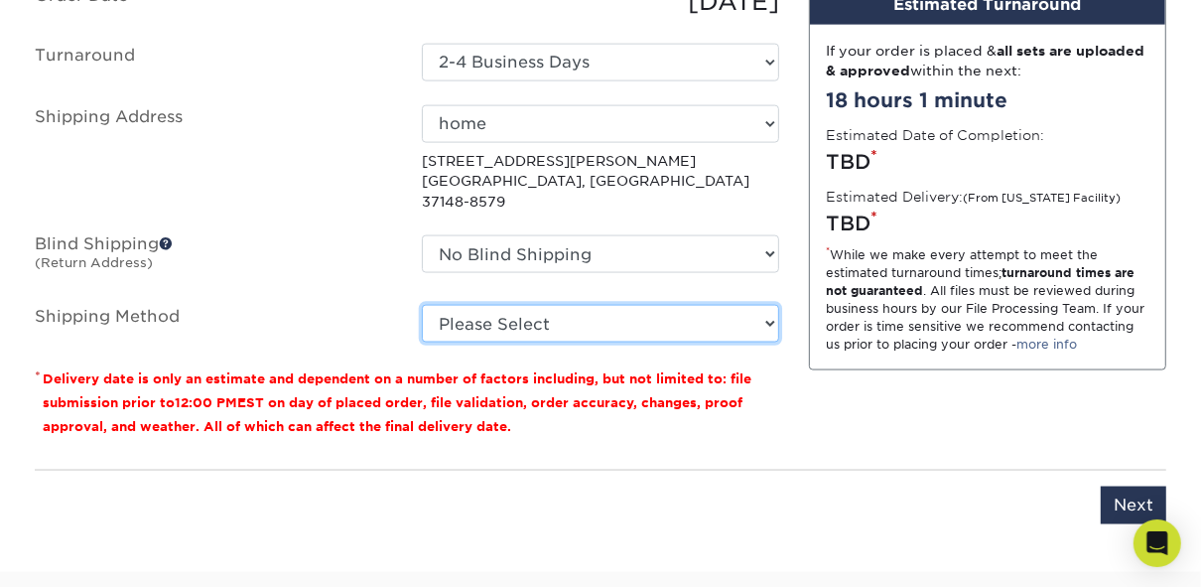
scroll to position [1866, 0]
click at [720, 304] on select "Please Select Ground Shipping (+$32.96) 3 Day Shipping Service (+$37.88) 2 Day …" at bounding box center [600, 323] width 357 height 38
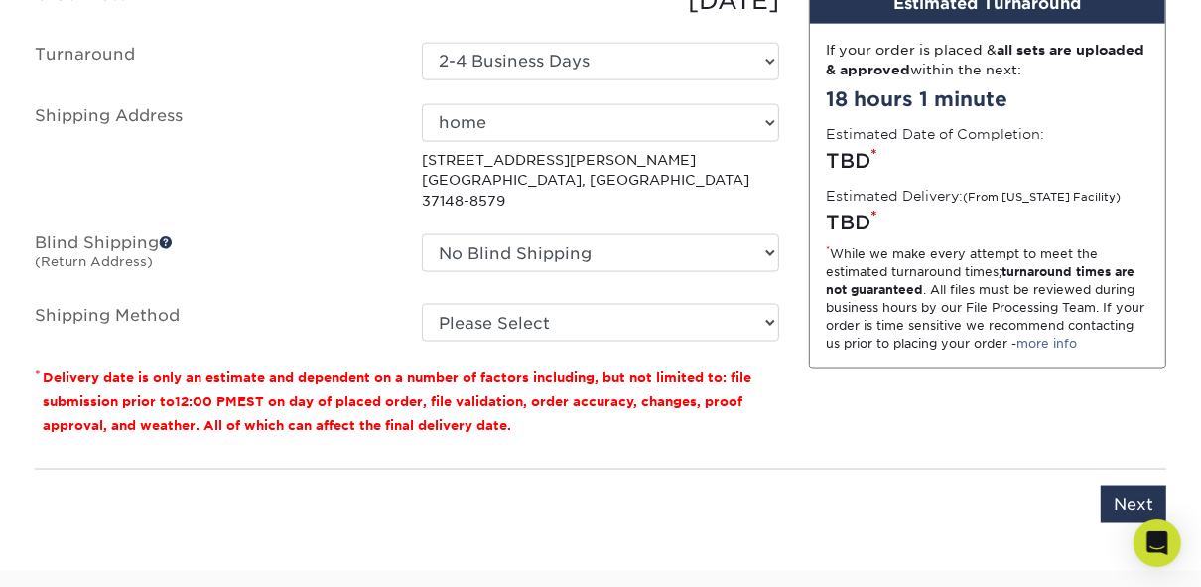
click at [343, 234] on label "Blind Shipping (Return Address)" at bounding box center [213, 257] width 387 height 46
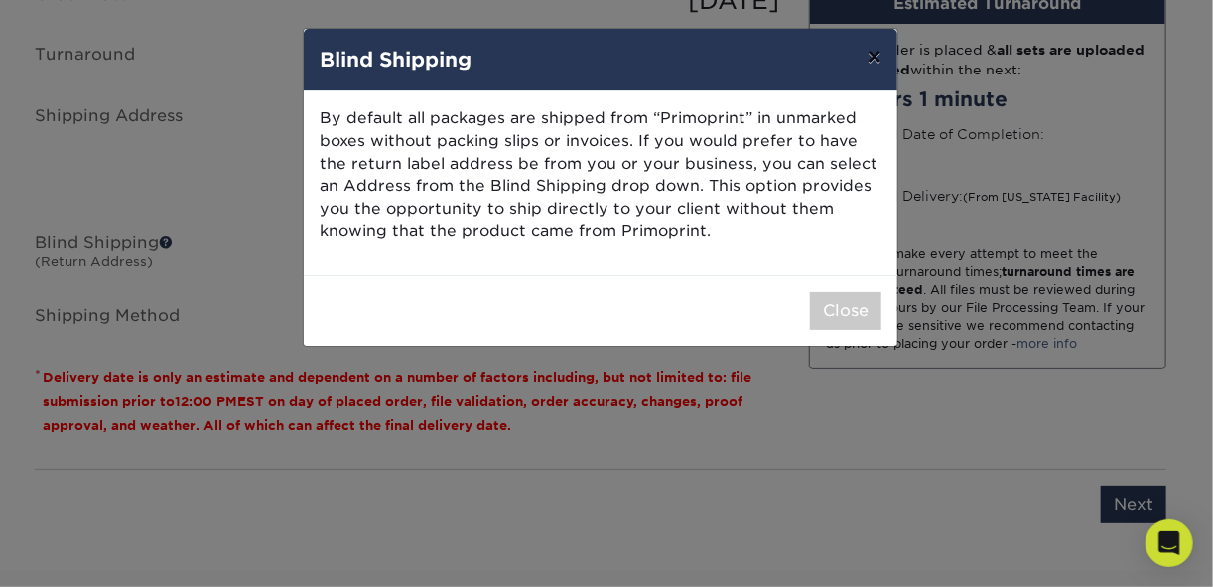
click at [880, 59] on button "×" at bounding box center [875, 57] width 46 height 56
